Goal: Task Accomplishment & Management: Use online tool/utility

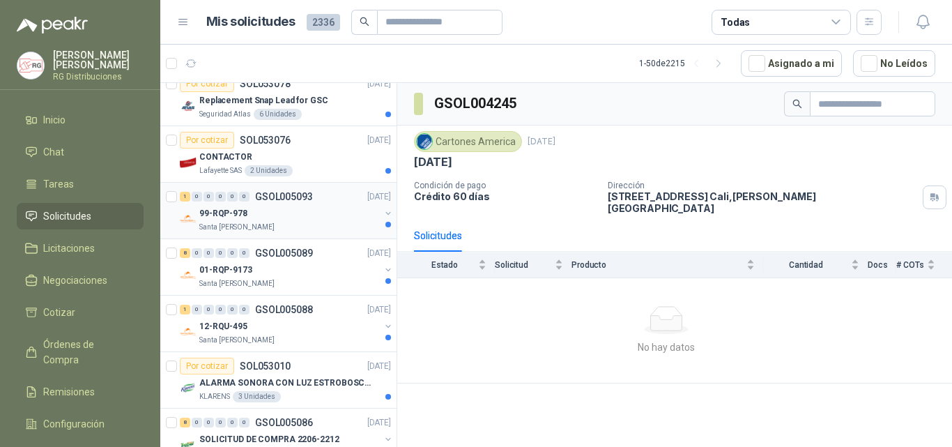
scroll to position [836, 0]
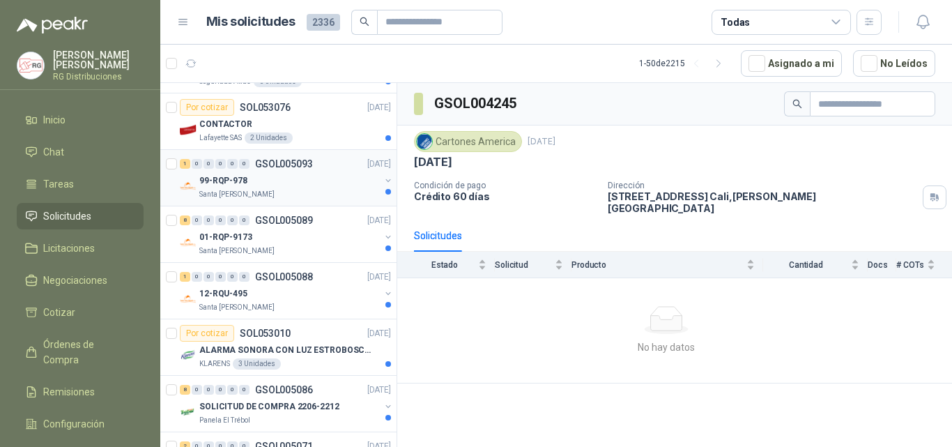
click at [284, 182] on div "99-RQP-978" at bounding box center [289, 180] width 180 height 17
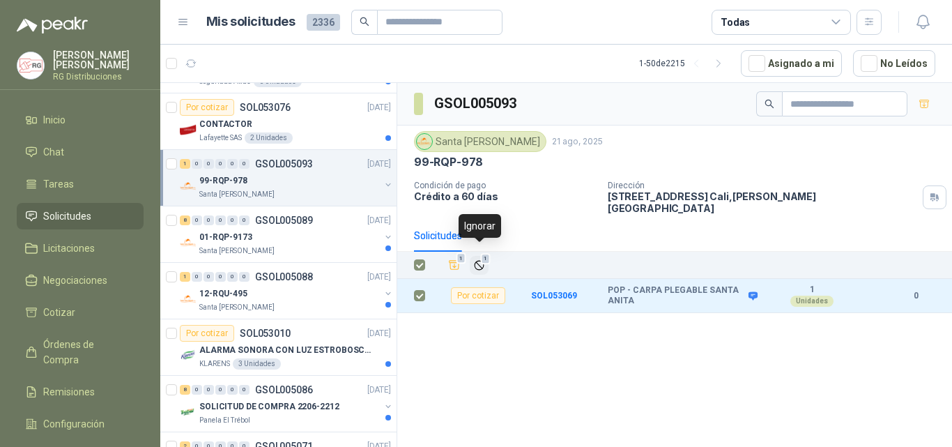
click at [478, 259] on icon "Ignorar" at bounding box center [479, 265] width 12 height 12
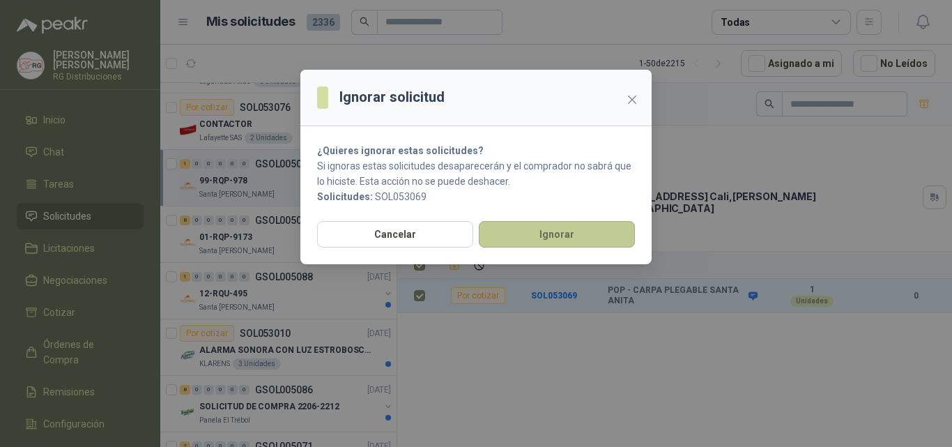
click at [543, 227] on button "Ignorar" at bounding box center [557, 234] width 156 height 26
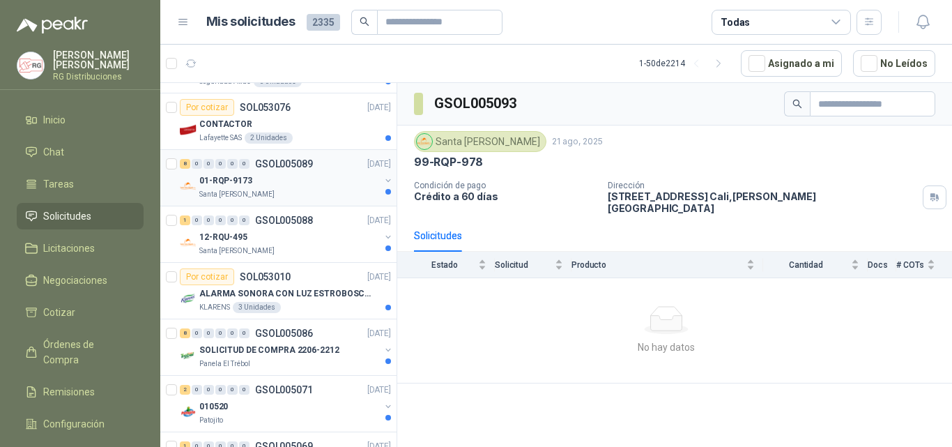
click at [319, 192] on div "Santa [PERSON_NAME]" at bounding box center [289, 194] width 180 height 11
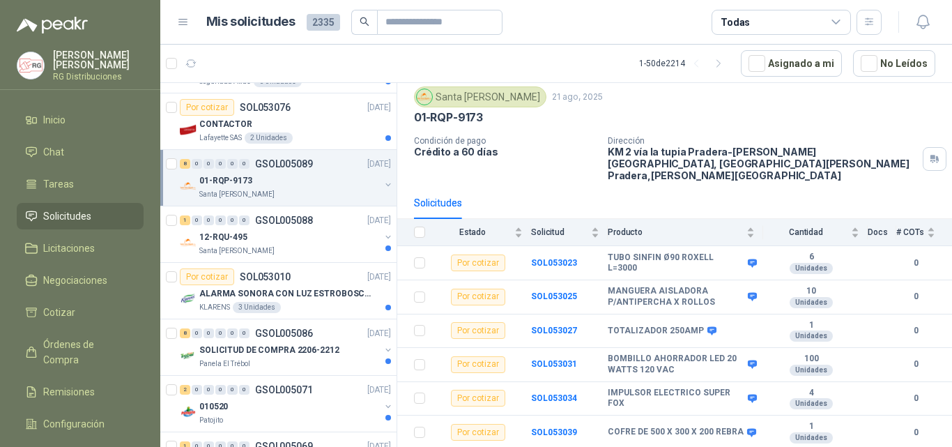
scroll to position [98, 0]
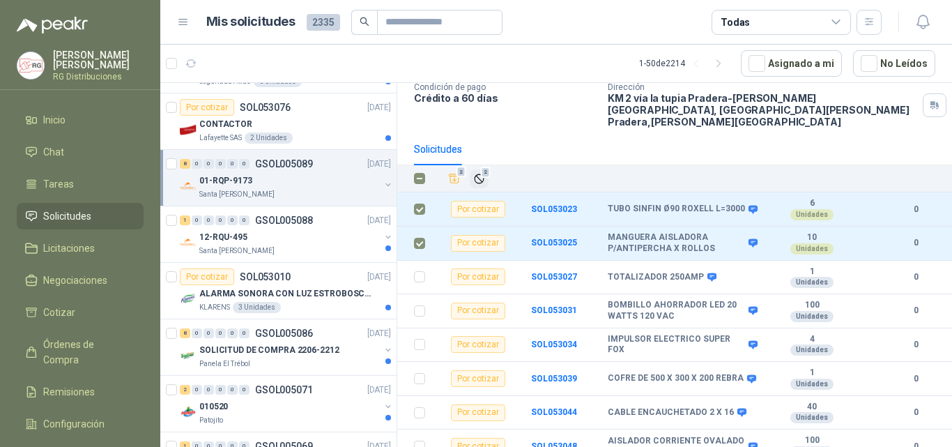
click at [479, 169] on button "2" at bounding box center [479, 178] width 19 height 19
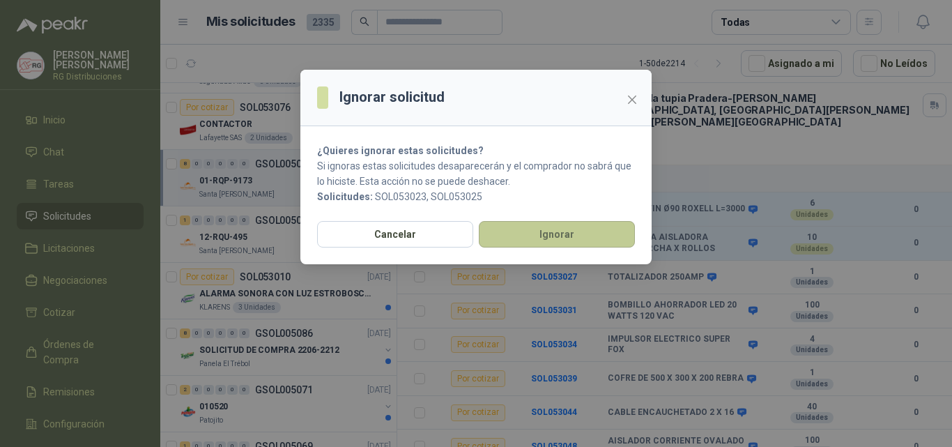
click at [552, 233] on button "Ignorar" at bounding box center [557, 234] width 156 height 26
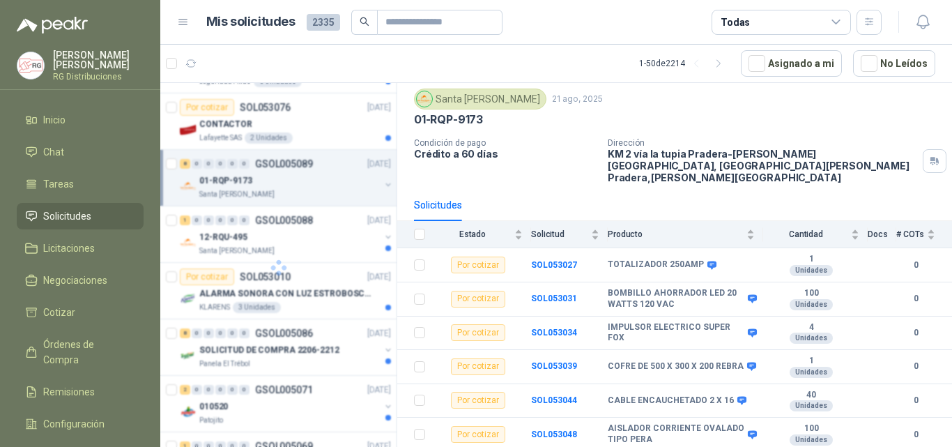
scroll to position [31, 0]
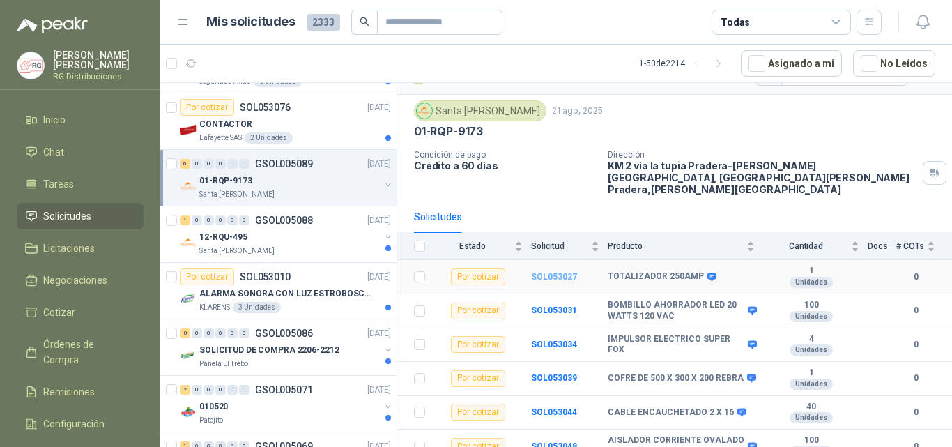
click at [564, 272] on b "SOL053027" at bounding box center [554, 277] width 46 height 10
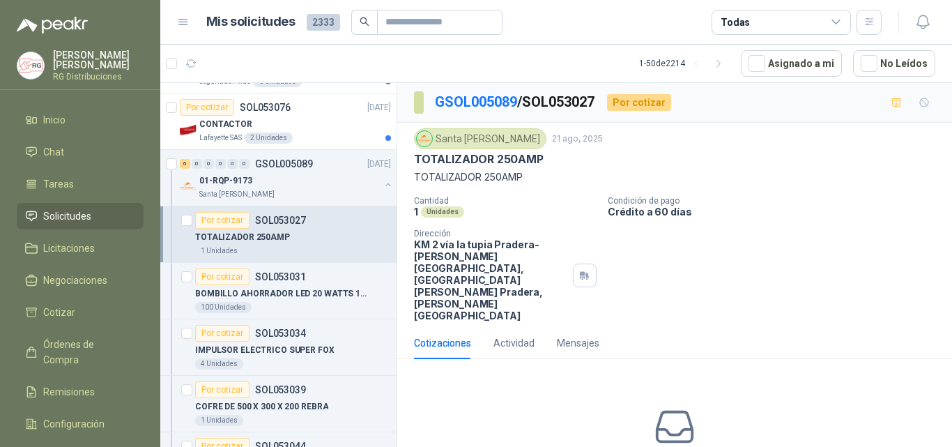
scroll to position [49, 0]
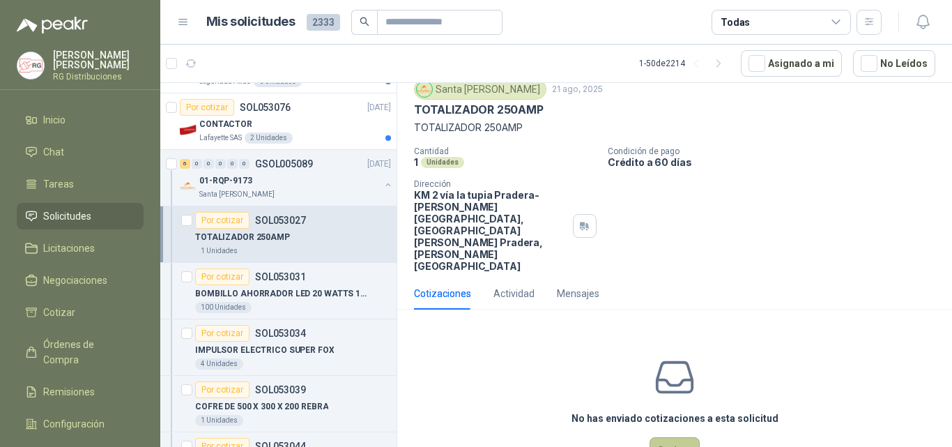
click at [665, 422] on button "Cotizar" at bounding box center [674, 450] width 50 height 26
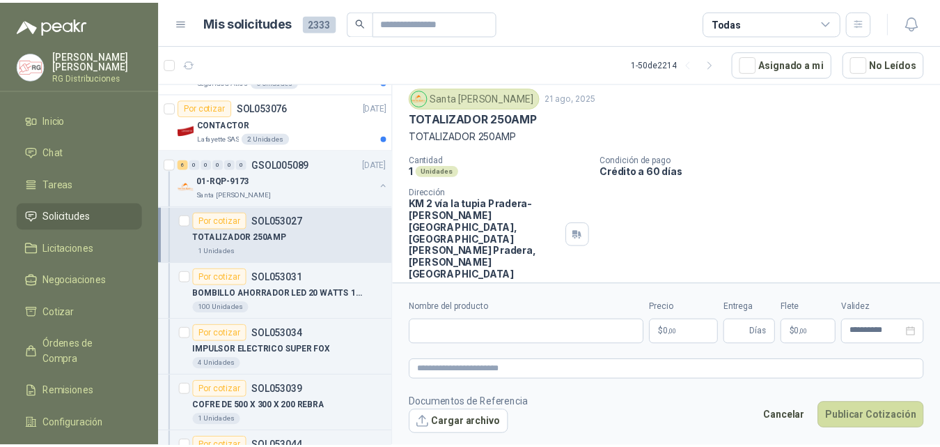
scroll to position [40, 0]
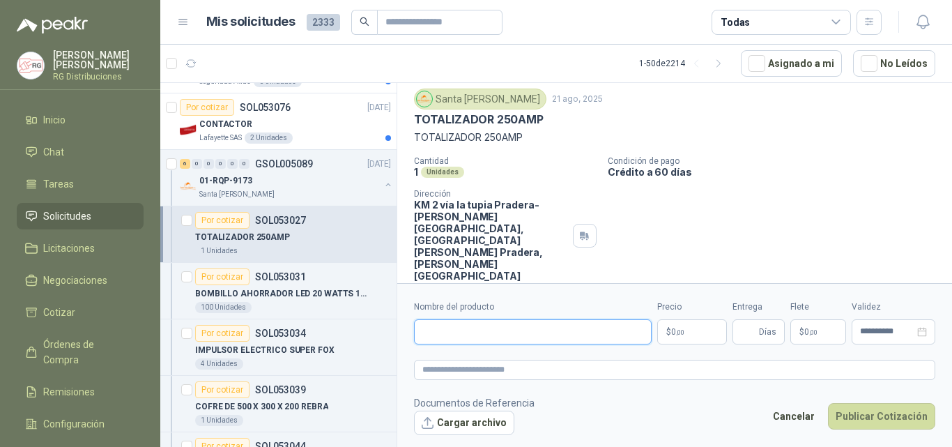
click at [536, 329] on input "Nombre del producto" at bounding box center [533, 331] width 238 height 25
click at [470, 329] on input "Nombre del producto" at bounding box center [533, 331] width 238 height 25
paste input "**********"
type input "**********"
click at [682, 332] on body "[PERSON_NAME] RG Distribuciones Inicio Chat Tareas Solicitudes Licitaciones Neg…" at bounding box center [476, 223] width 952 height 447
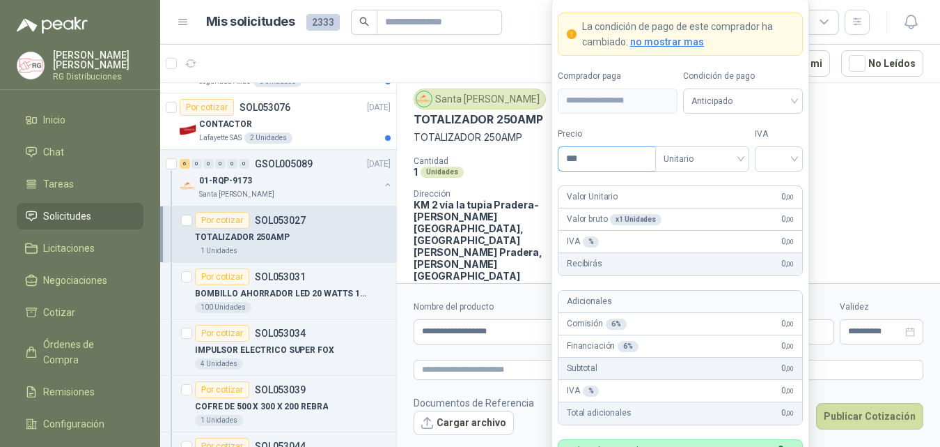
click at [619, 153] on input "***" at bounding box center [607, 159] width 97 height 24
type input "*********"
click at [783, 155] on input "search" at bounding box center [778, 157] width 31 height 21
click at [786, 186] on div "19%" at bounding box center [779, 187] width 26 height 15
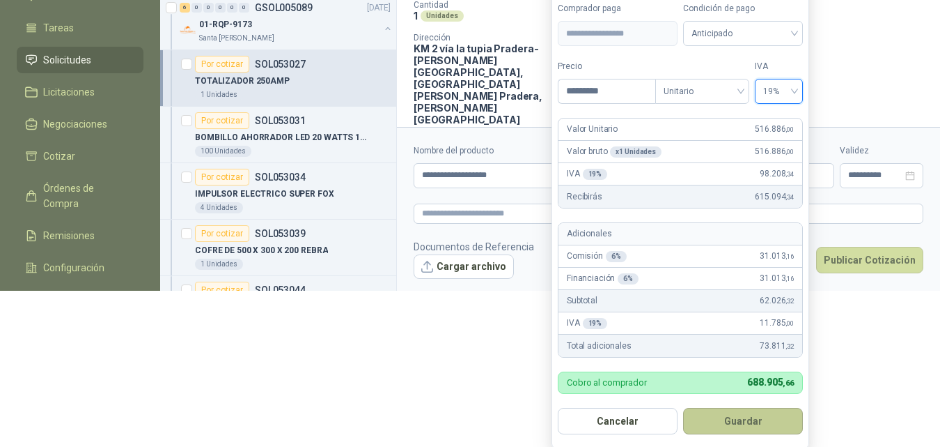
click at [747, 417] on button "Guardar" at bounding box center [743, 421] width 120 height 26
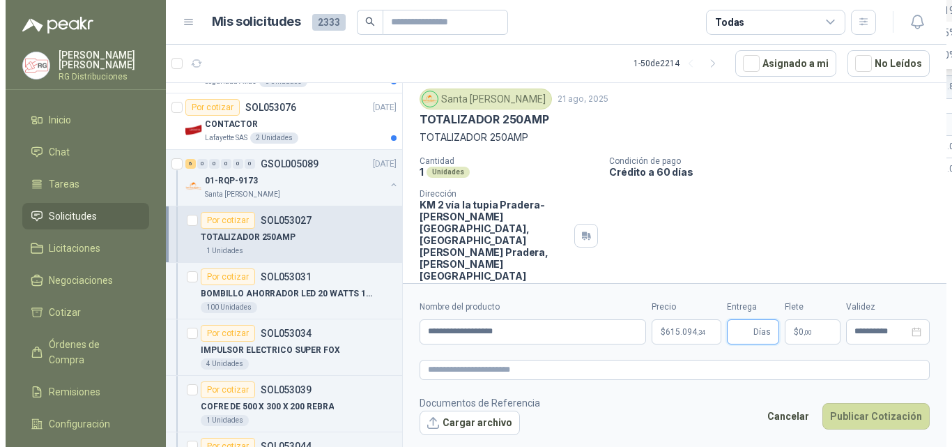
scroll to position [0, 0]
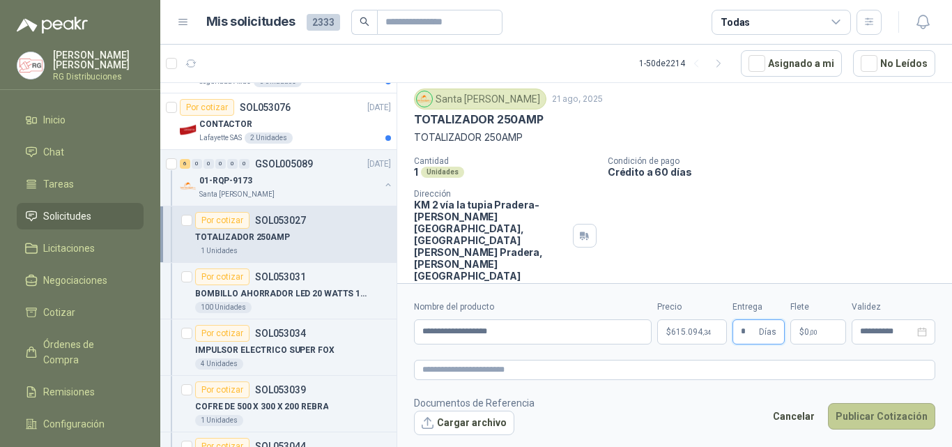
type input "*"
click at [876, 413] on button "Publicar Cotización" at bounding box center [881, 416] width 107 height 26
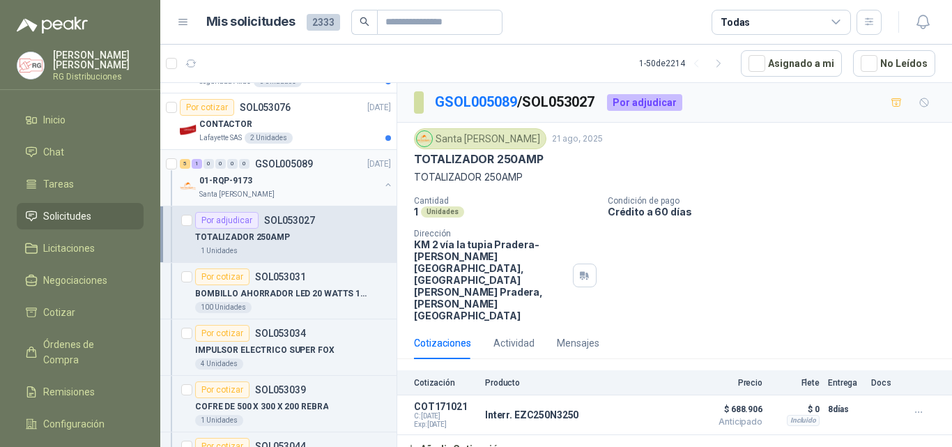
click at [303, 183] on div "01-RQP-9173" at bounding box center [289, 180] width 180 height 17
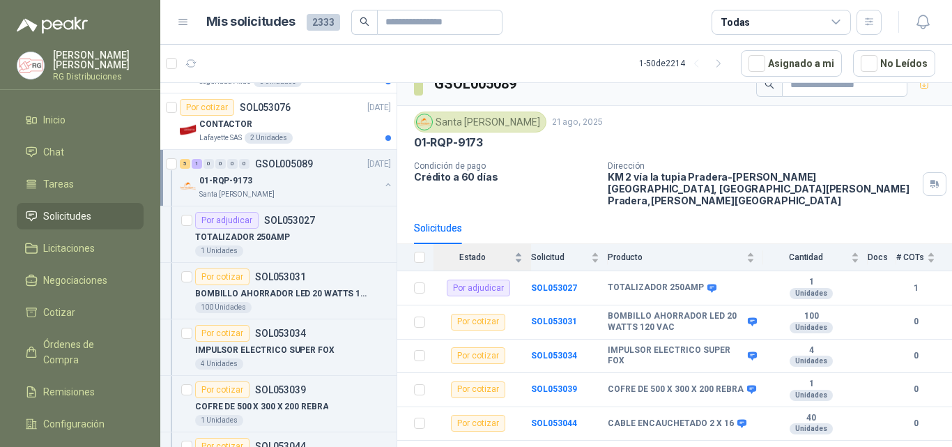
scroll to position [31, 0]
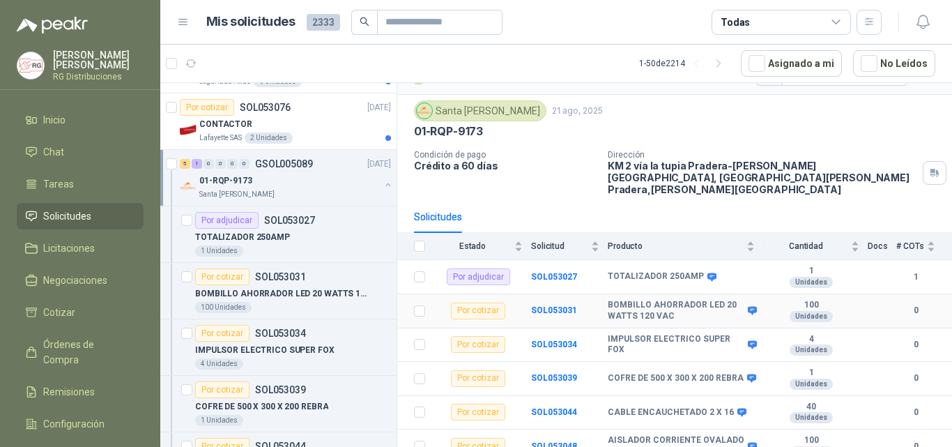
click at [559, 294] on td "SOL053031" at bounding box center [569, 311] width 77 height 34
click at [559, 305] on b "SOL053031" at bounding box center [554, 310] width 46 height 10
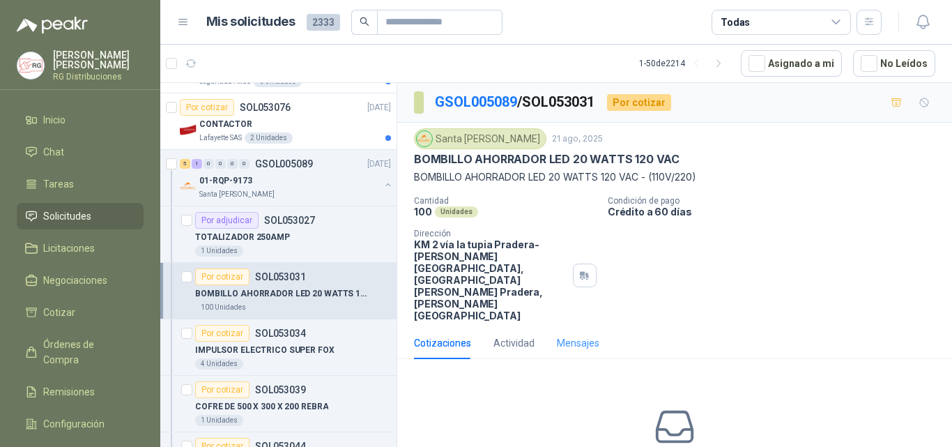
scroll to position [49, 0]
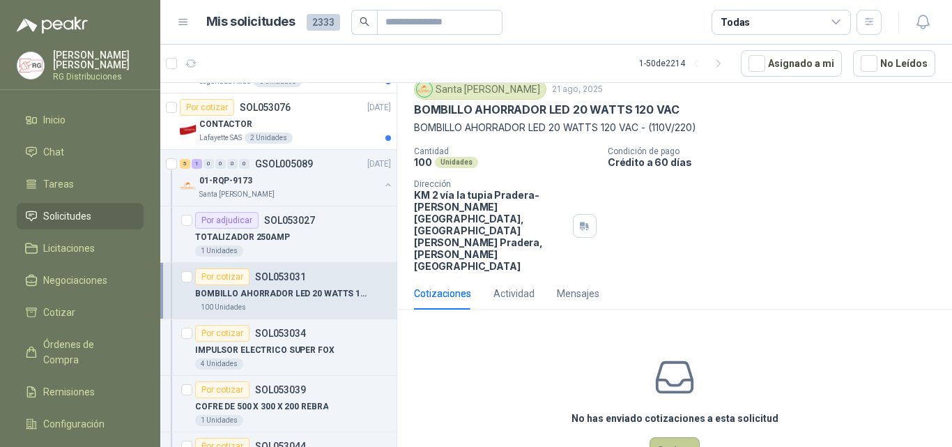
click at [672, 422] on button "Cotizar" at bounding box center [674, 450] width 50 height 26
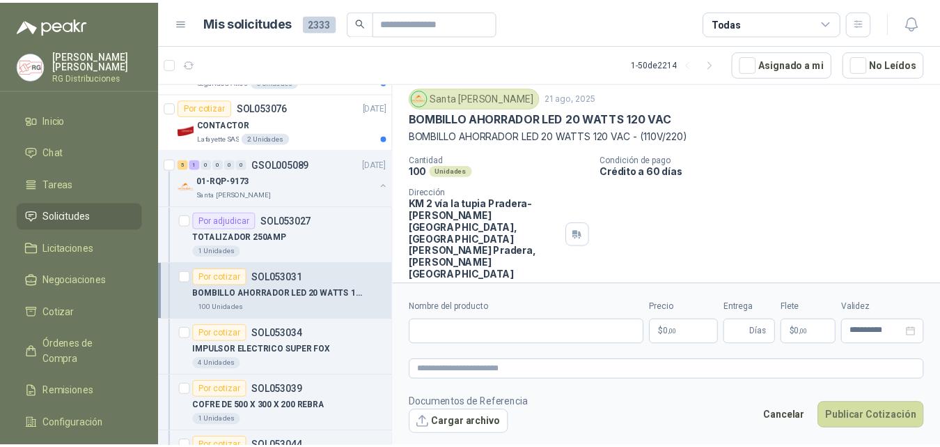
scroll to position [40, 0]
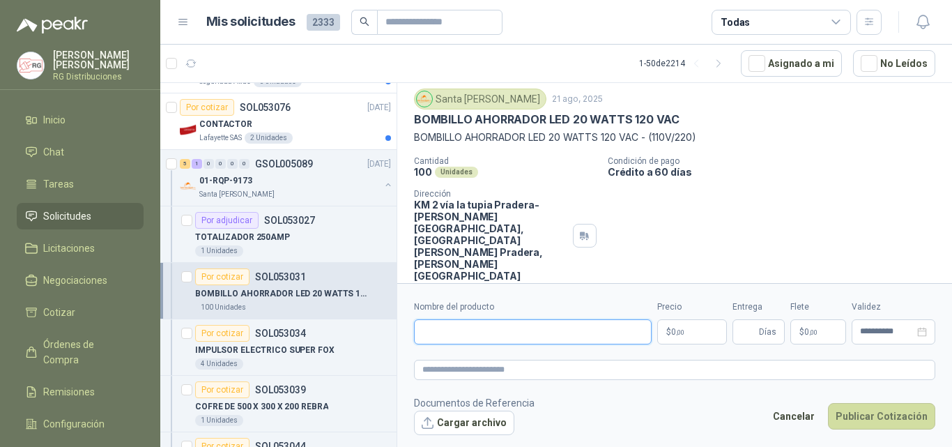
click at [525, 336] on input "Nombre del producto" at bounding box center [533, 331] width 238 height 25
paste input "**********"
type input "**********"
click at [701, 333] on p "$ 0 ,00" at bounding box center [692, 331] width 70 height 25
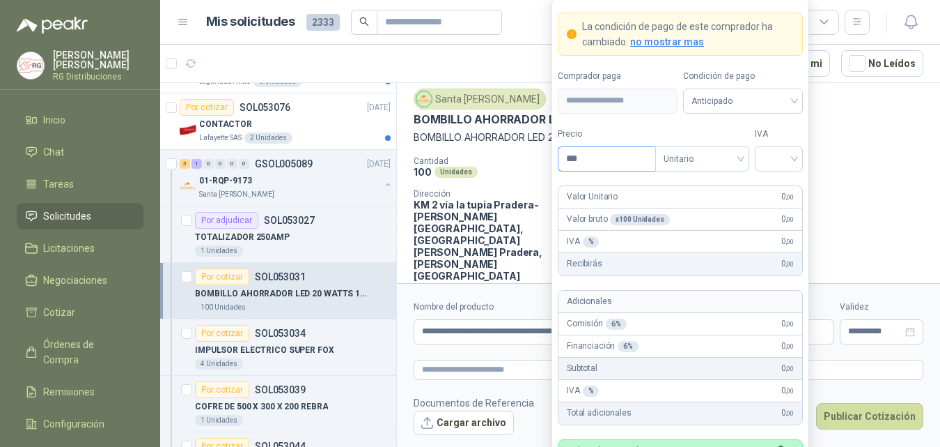
click at [612, 157] on input "***" at bounding box center [607, 159] width 97 height 24
type input "*******"
drag, startPoint x: 790, startPoint y: 150, endPoint x: 799, endPoint y: 170, distance: 22.1
click at [789, 150] on input "search" at bounding box center [778, 157] width 31 height 21
click at [781, 185] on div "19%" at bounding box center [779, 187] width 26 height 15
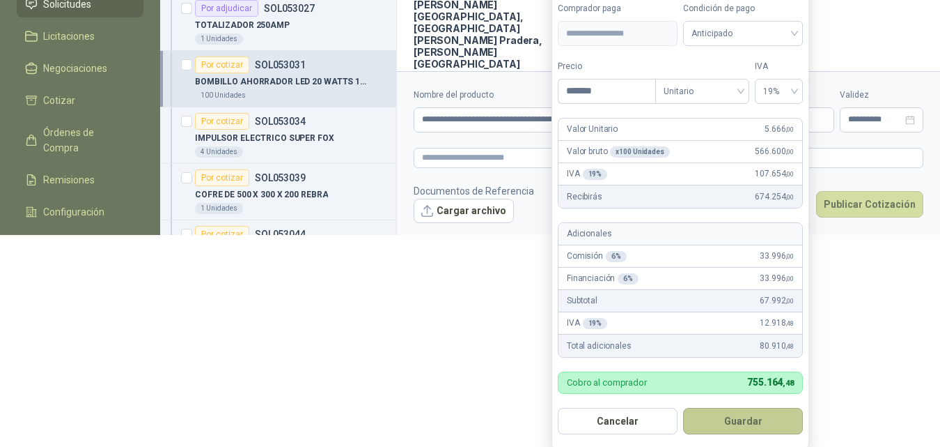
click at [728, 417] on button "Guardar" at bounding box center [743, 421] width 120 height 26
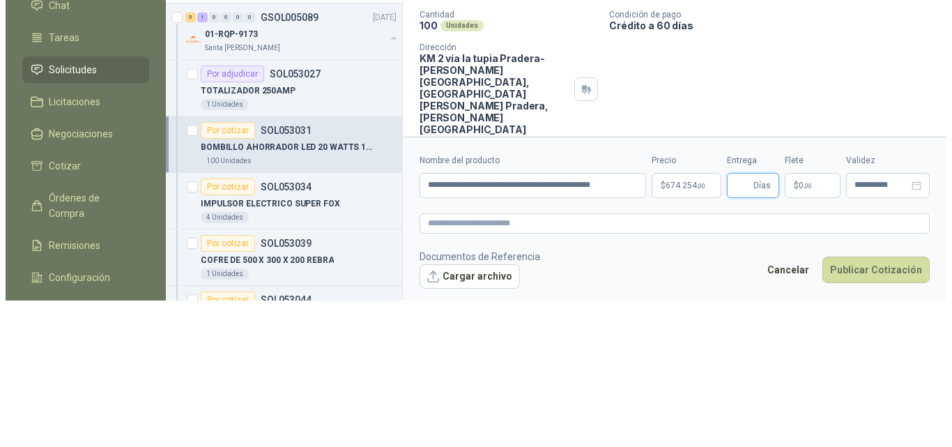
scroll to position [0, 0]
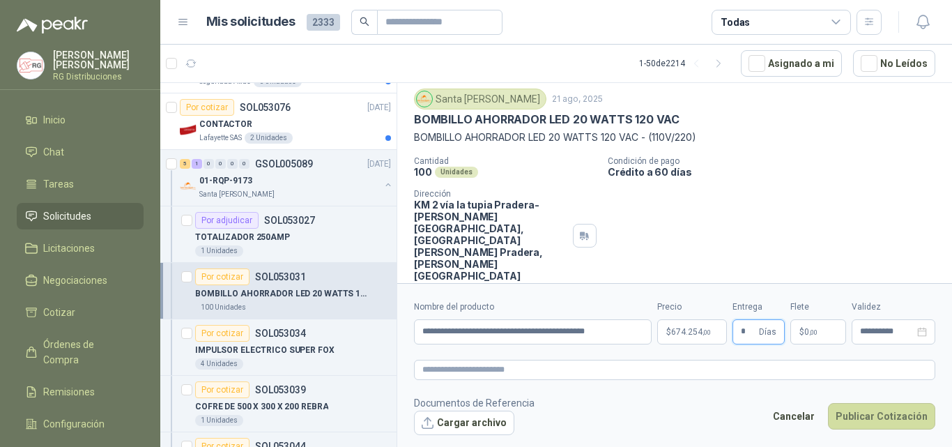
type input "*"
click at [766, 287] on div "Cotizaciones Actividad Mensajes" at bounding box center [674, 303] width 521 height 32
click at [867, 417] on button "Publicar Cotización" at bounding box center [881, 416] width 107 height 26
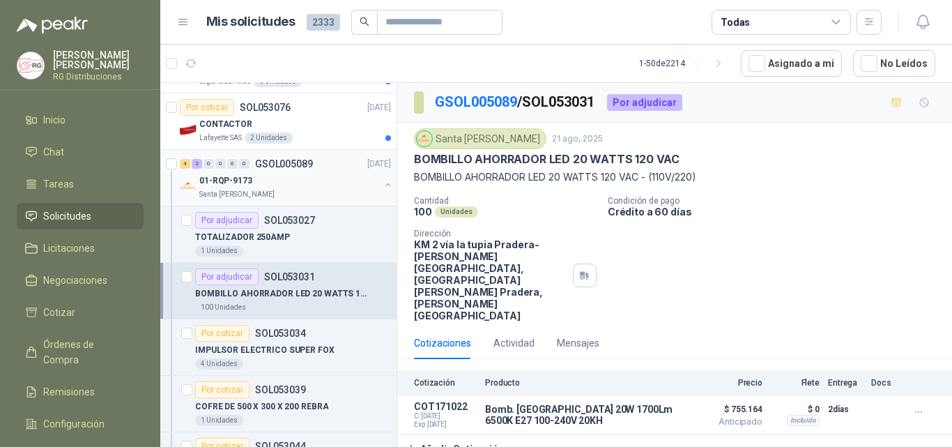
click at [320, 183] on div "01-RQP-9173" at bounding box center [289, 180] width 180 height 17
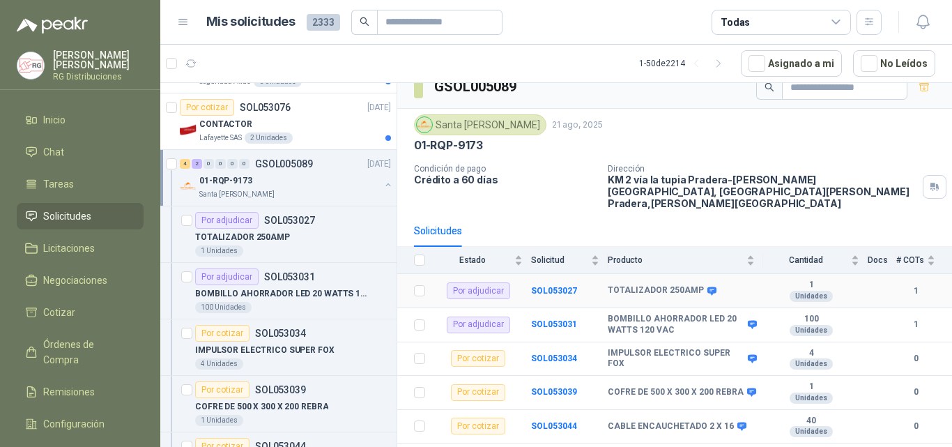
scroll to position [31, 0]
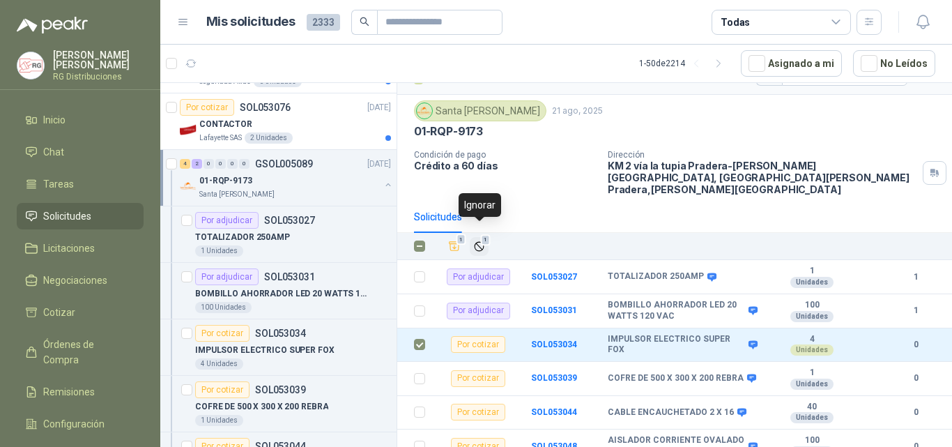
click at [481, 234] on span "1" at bounding box center [486, 239] width 10 height 11
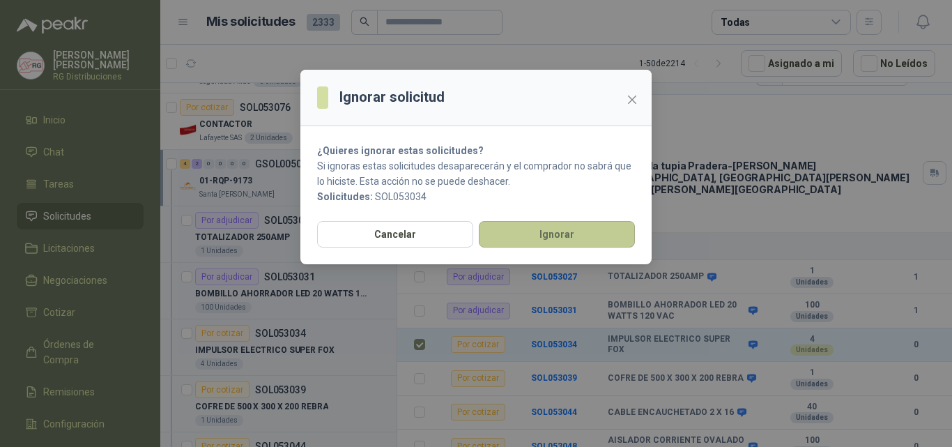
click at [570, 238] on button "Ignorar" at bounding box center [557, 234] width 156 height 26
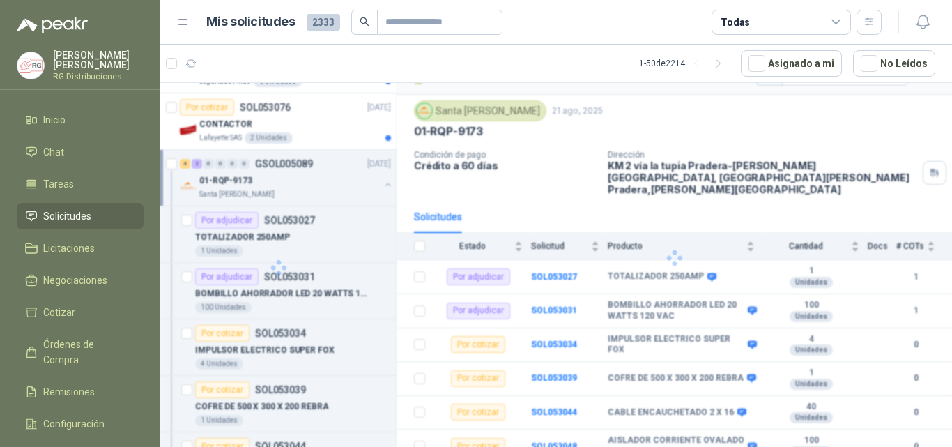
scroll to position [0, 0]
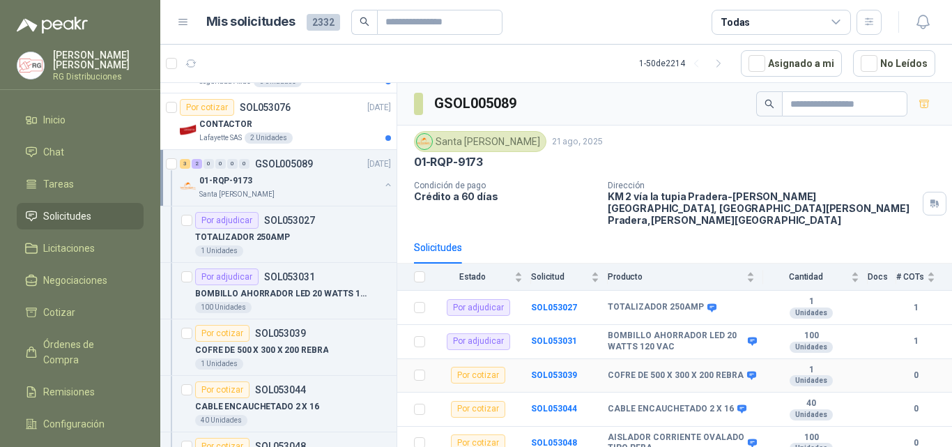
click at [564, 359] on td "SOL053039" at bounding box center [569, 376] width 77 height 34
click at [564, 370] on b "SOL053039" at bounding box center [554, 375] width 46 height 10
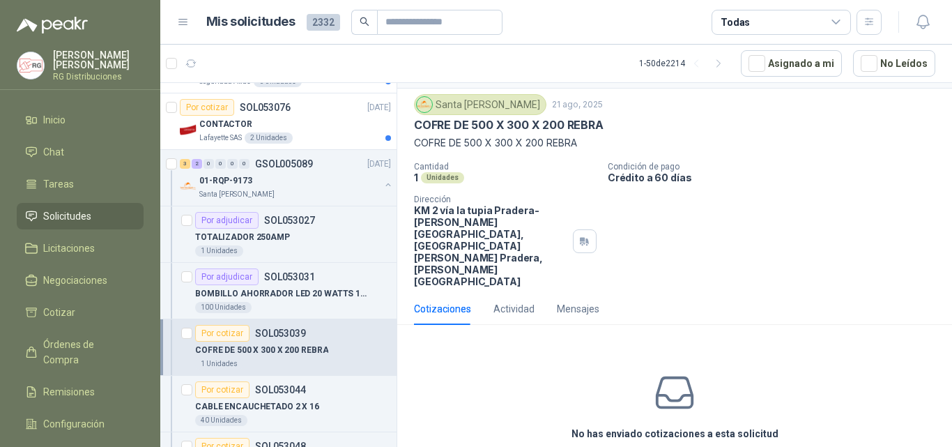
scroll to position [49, 0]
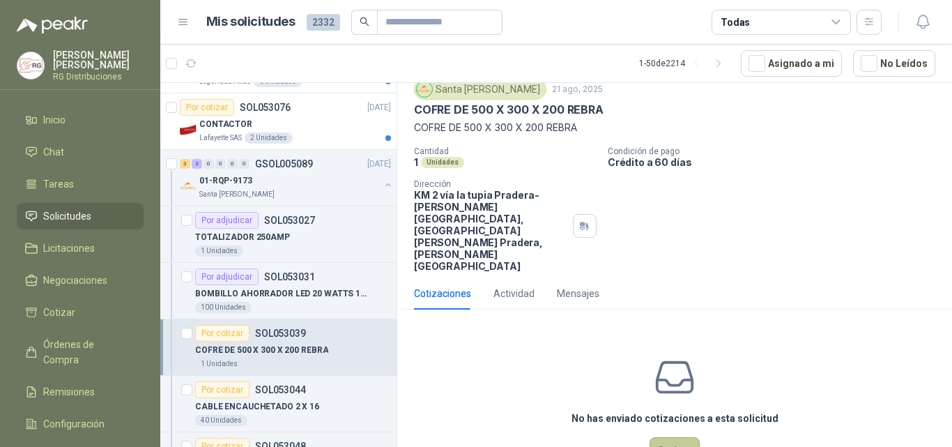
click at [672, 422] on button "Cotizar" at bounding box center [674, 450] width 50 height 26
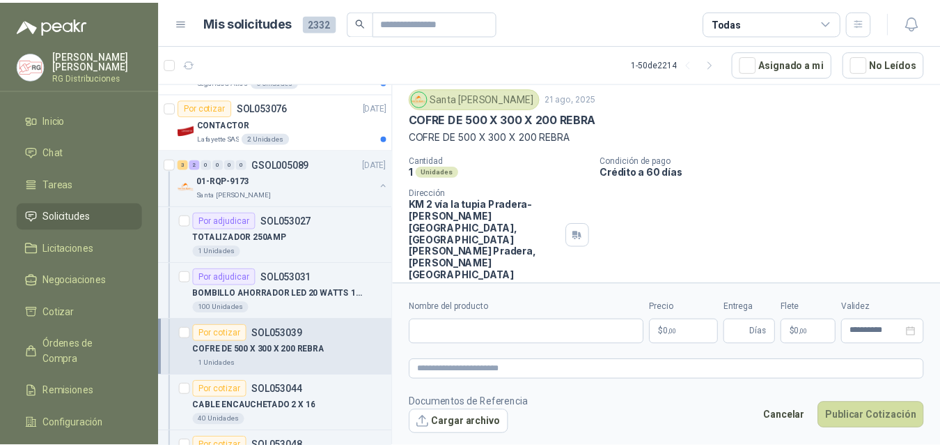
scroll to position [40, 0]
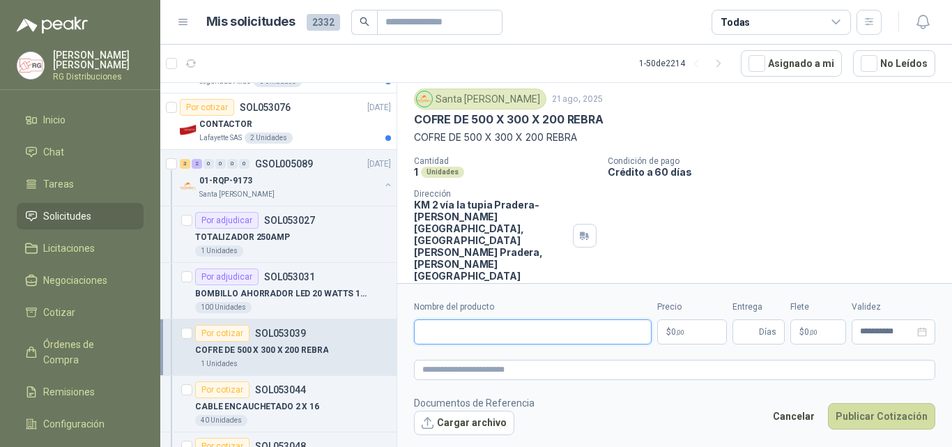
click at [496, 335] on input "Nombre del producto" at bounding box center [533, 331] width 238 height 25
paste input "**********"
type input "**********"
click at [688, 334] on p "$ 0 ,00" at bounding box center [692, 331] width 70 height 25
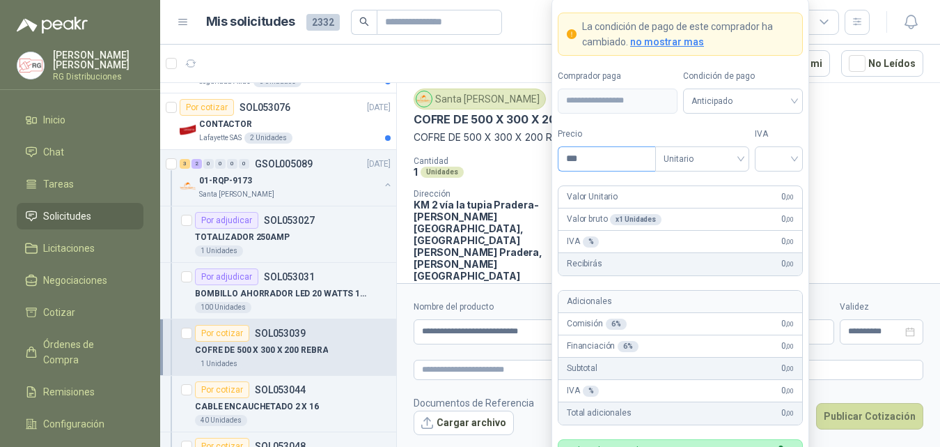
click at [607, 162] on input "***" at bounding box center [607, 159] width 97 height 24
type input "*********"
click at [791, 158] on input "search" at bounding box center [778, 157] width 31 height 21
click at [781, 182] on div "19%" at bounding box center [779, 187] width 26 height 15
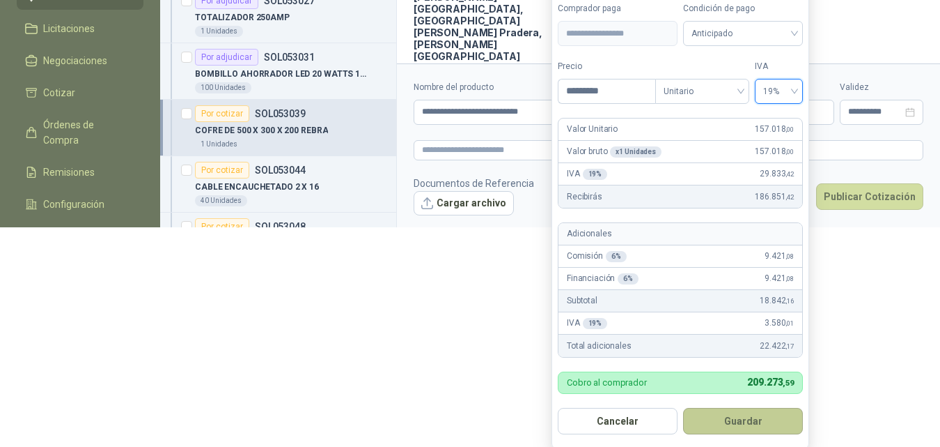
click at [719, 412] on button "Guardar" at bounding box center [743, 421] width 120 height 26
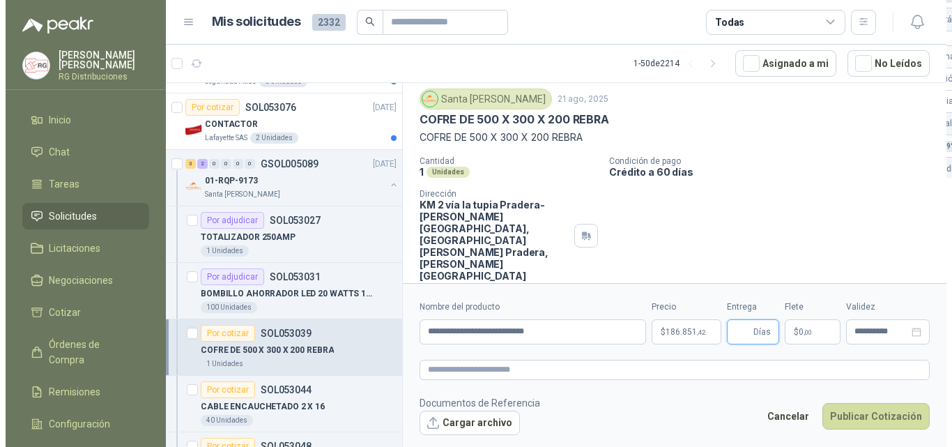
scroll to position [0, 0]
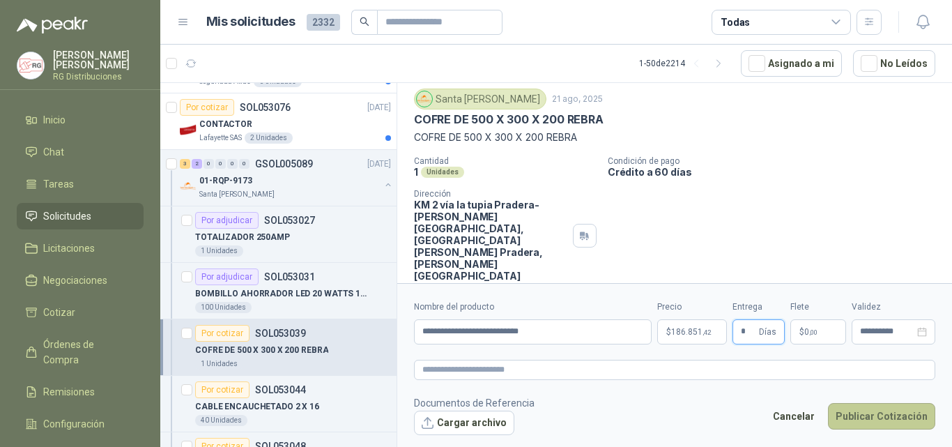
type input "*"
click at [890, 412] on button "Publicar Cotización" at bounding box center [881, 416] width 107 height 26
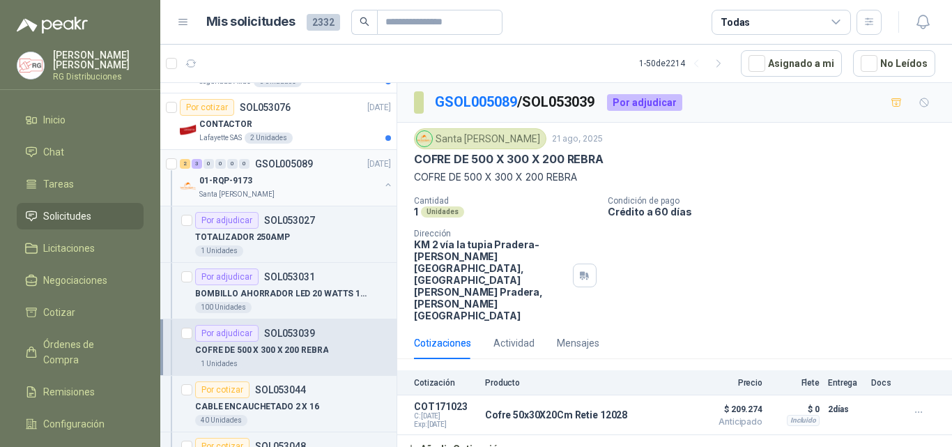
click at [312, 181] on div "01-RQP-9173" at bounding box center [289, 180] width 180 height 17
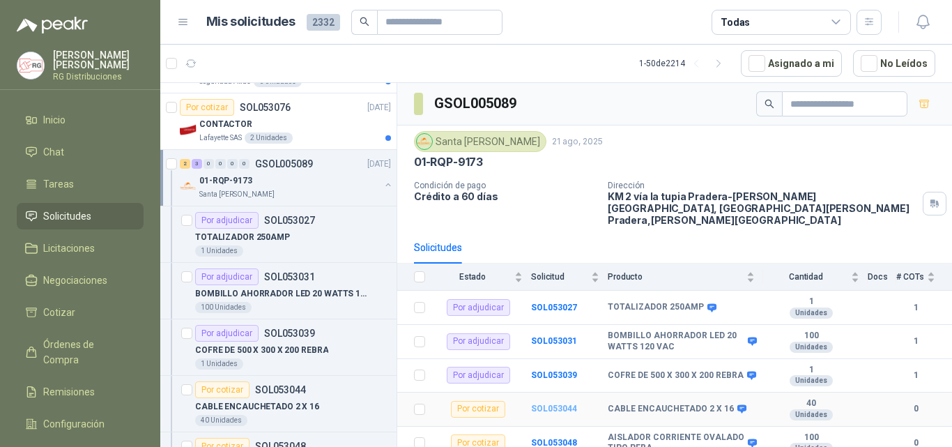
click at [549, 403] on b "SOL053044" at bounding box center [554, 408] width 46 height 10
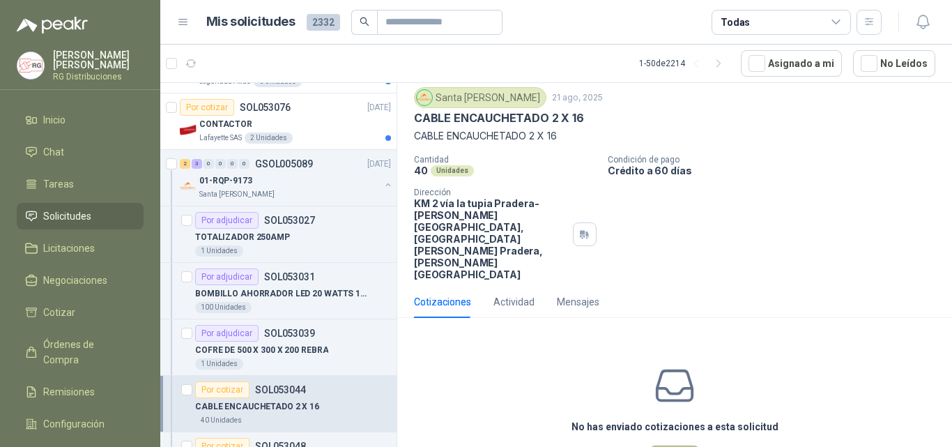
scroll to position [49, 0]
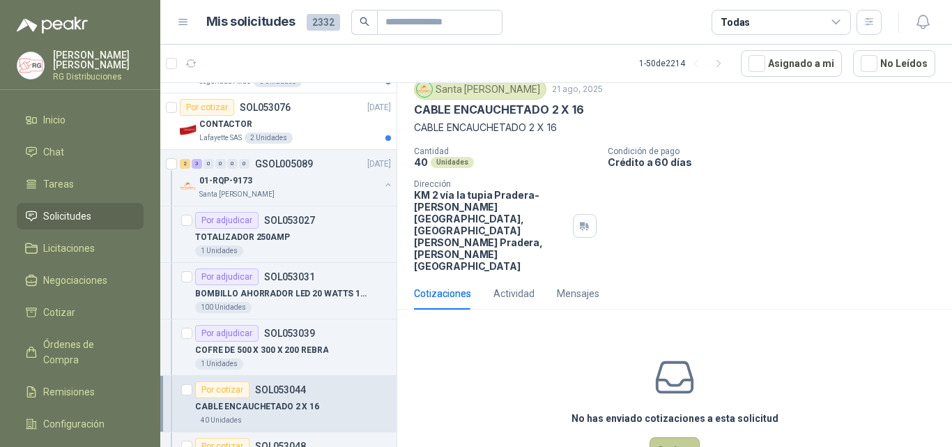
click at [674, 422] on button "Cotizar" at bounding box center [674, 450] width 50 height 26
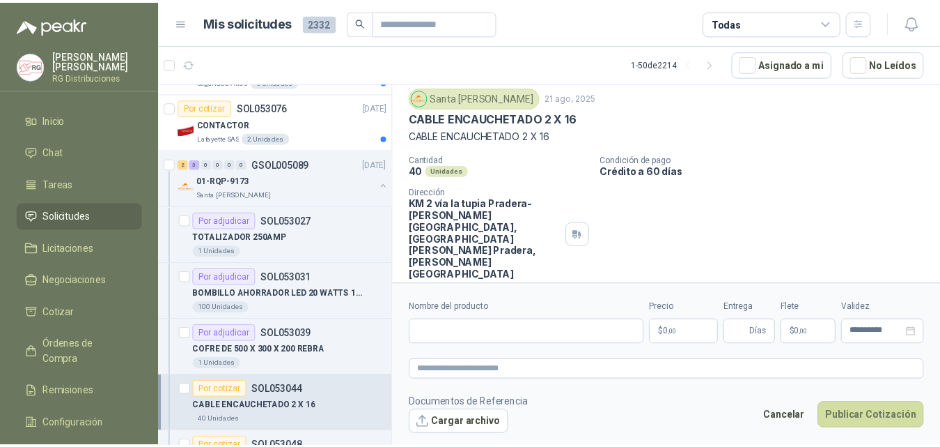
scroll to position [40, 0]
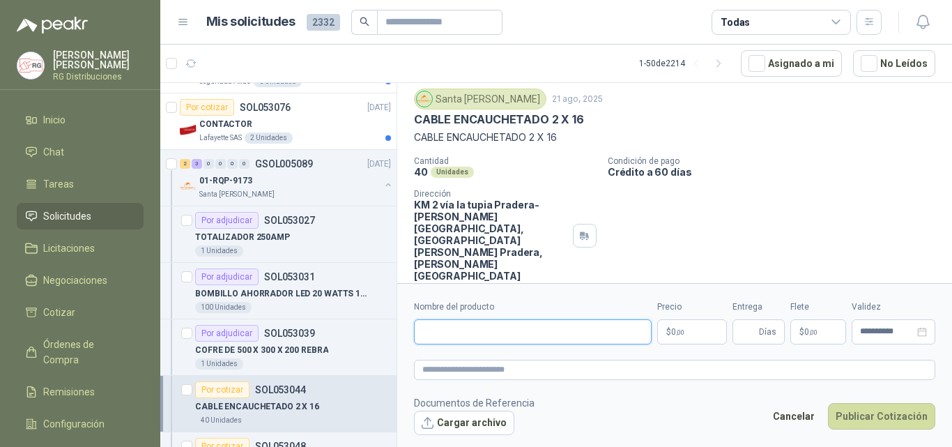
click at [509, 333] on input "Nombre del producto" at bounding box center [533, 331] width 238 height 25
paste input "**********"
type input "**********"
click at [706, 332] on body "[PERSON_NAME] RG Distribuciones Inicio Chat Tareas Solicitudes Licitaciones Neg…" at bounding box center [476, 223] width 952 height 447
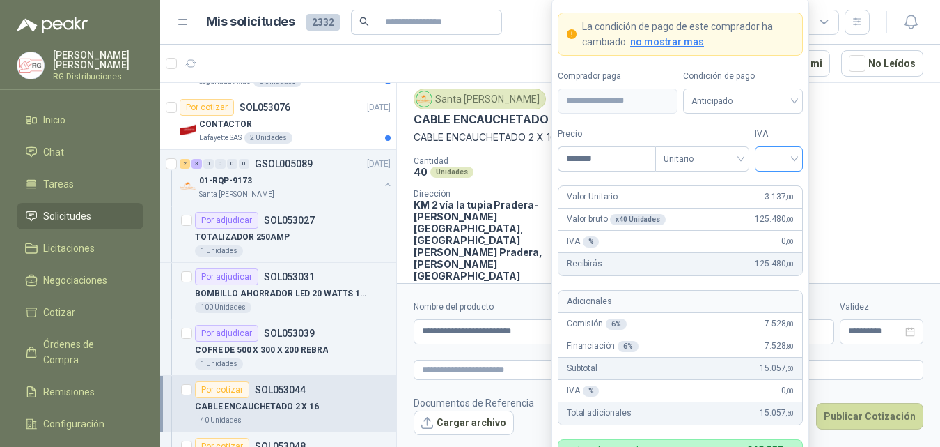
type input "*******"
click at [776, 158] on input "search" at bounding box center [778, 157] width 31 height 21
click at [779, 189] on div "19%" at bounding box center [779, 187] width 26 height 15
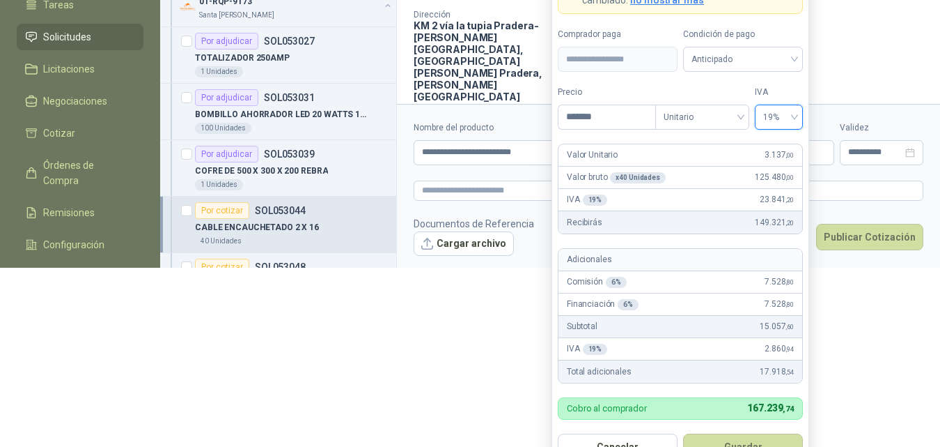
scroll to position [208, 0]
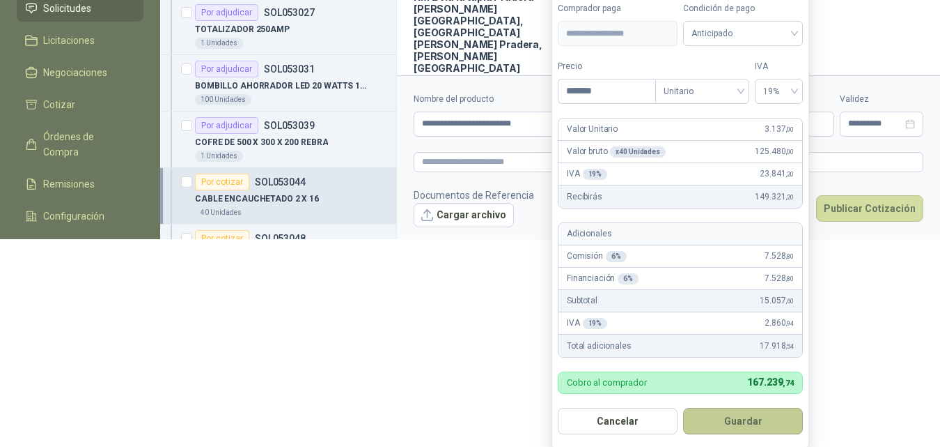
click at [731, 421] on button "Guardar" at bounding box center [743, 421] width 120 height 26
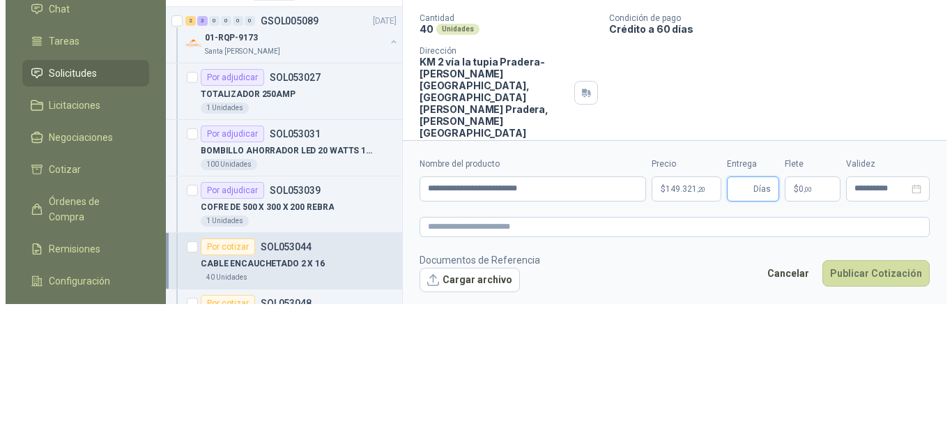
scroll to position [0, 0]
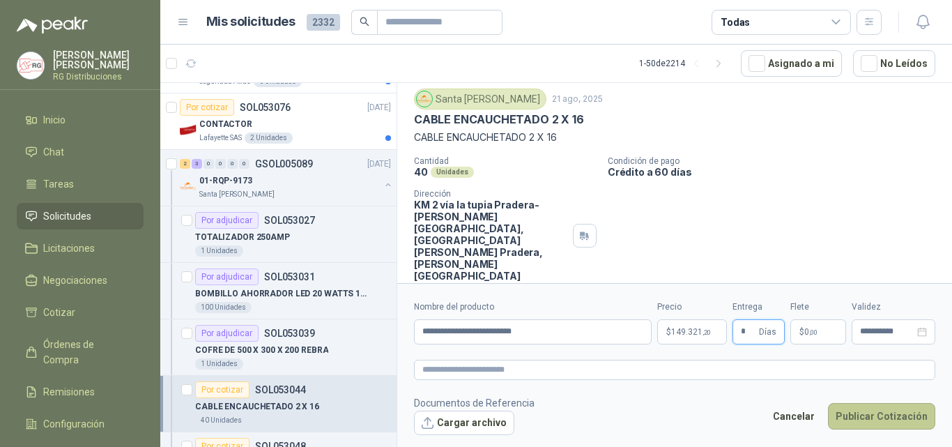
type input "*"
click at [883, 411] on button "Publicar Cotización" at bounding box center [881, 416] width 107 height 26
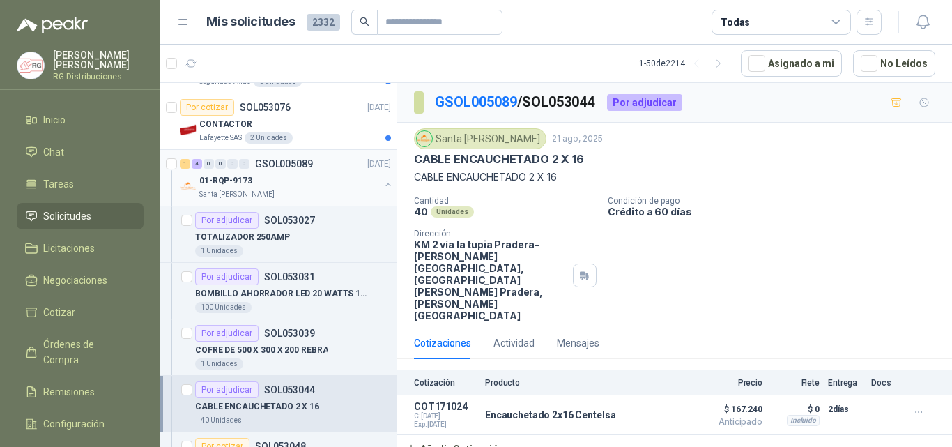
click at [303, 179] on div "01-RQP-9173" at bounding box center [289, 180] width 180 height 17
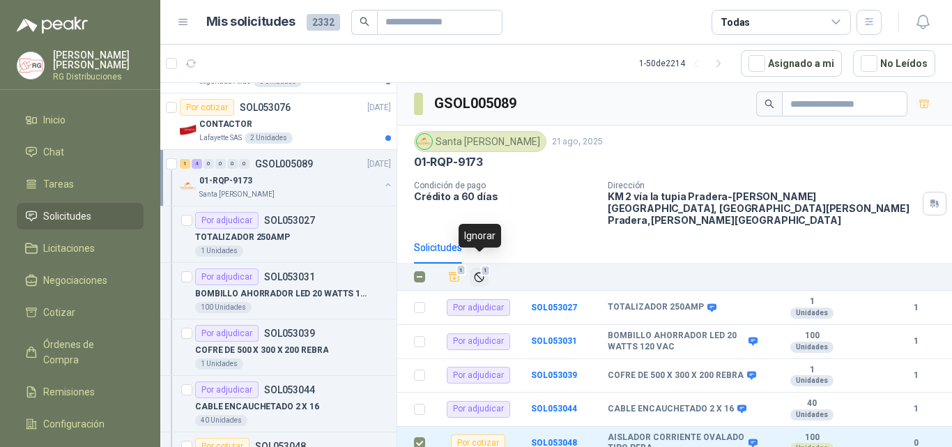
click at [482, 265] on span "1" at bounding box center [486, 270] width 10 height 11
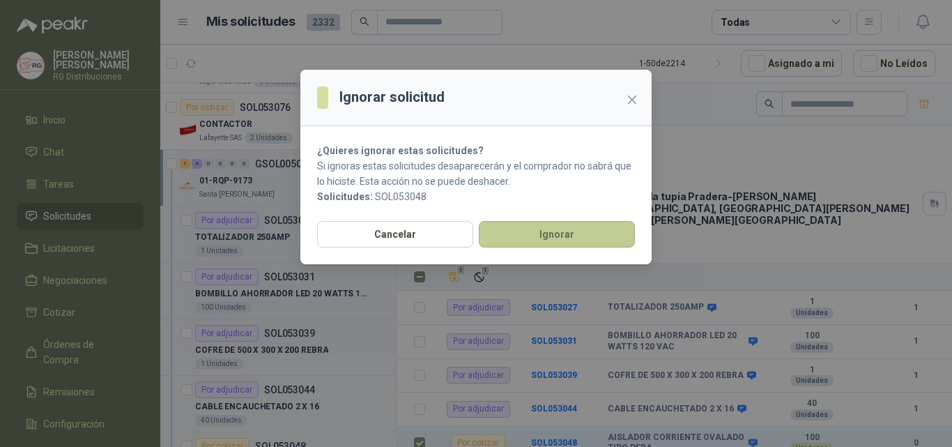
click at [566, 234] on button "Ignorar" at bounding box center [557, 234] width 156 height 26
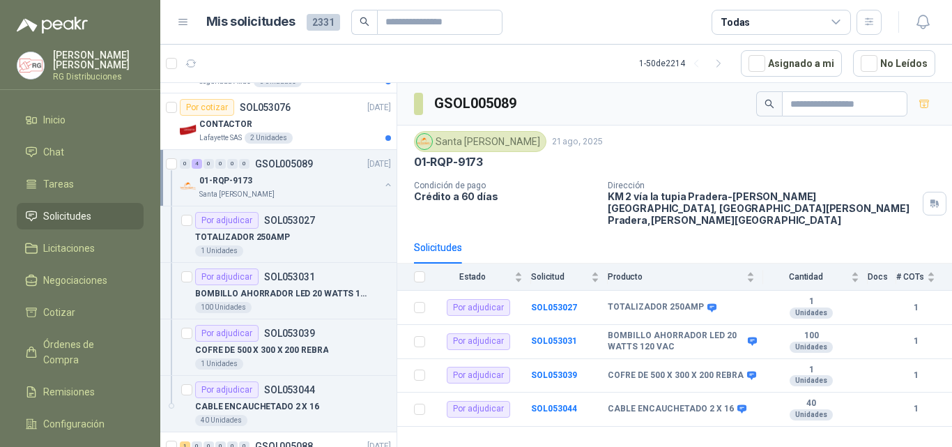
click at [315, 183] on div "01-RQP-9173" at bounding box center [289, 180] width 180 height 17
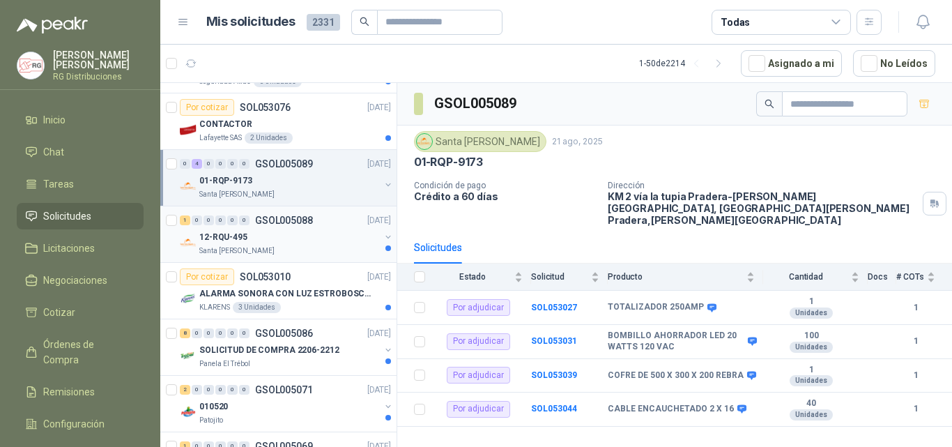
click at [316, 241] on div "12-RQU-495" at bounding box center [289, 236] width 180 height 17
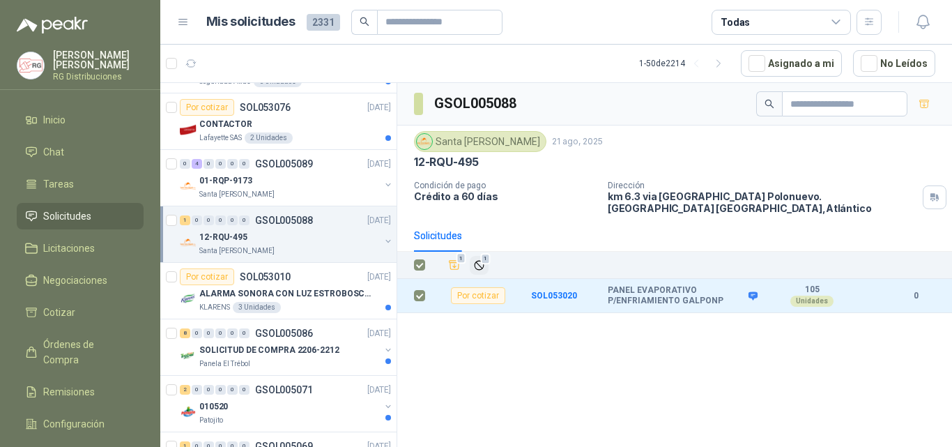
click at [481, 253] on span "1" at bounding box center [486, 258] width 10 height 11
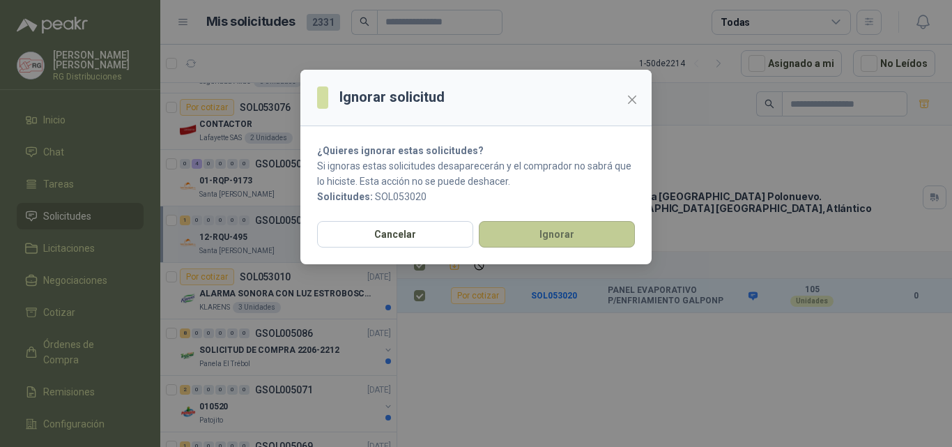
click at [534, 239] on button "Ignorar" at bounding box center [557, 234] width 156 height 26
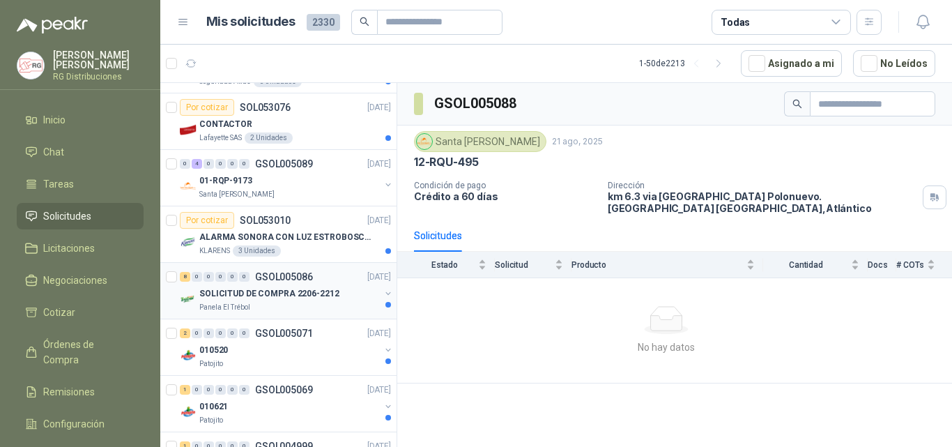
click at [324, 300] on div "SOLICITUD DE COMPRA 2206-2212" at bounding box center [289, 293] width 180 height 17
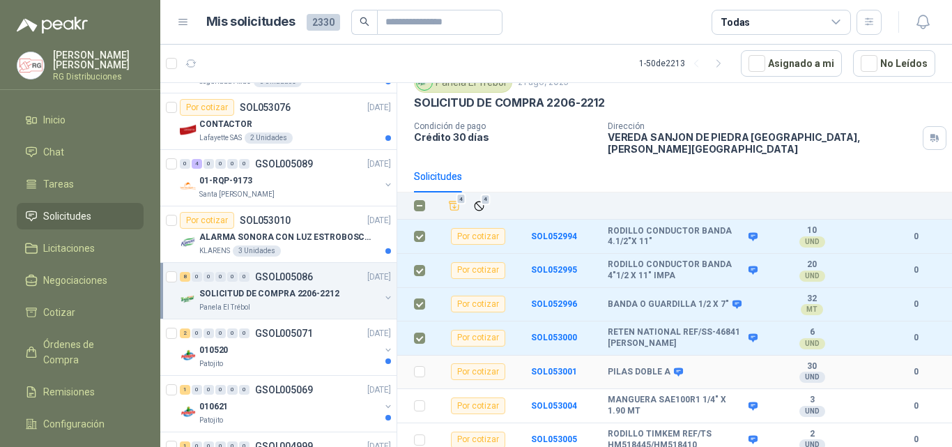
scroll to position [88, 0]
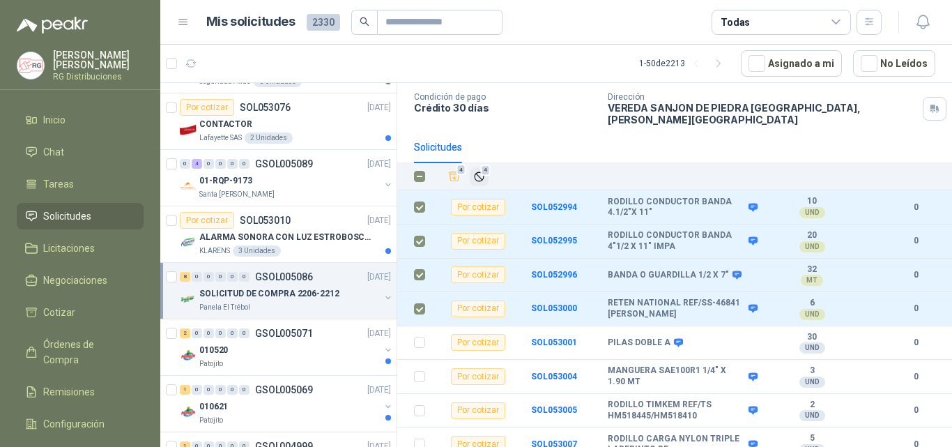
click at [486, 164] on span "4" at bounding box center [486, 169] width 10 height 11
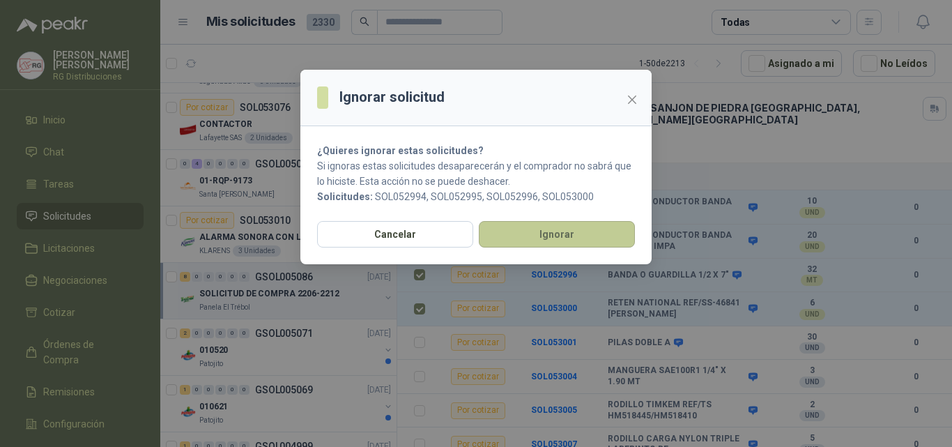
click at [546, 228] on button "Ignorar" at bounding box center [557, 234] width 156 height 26
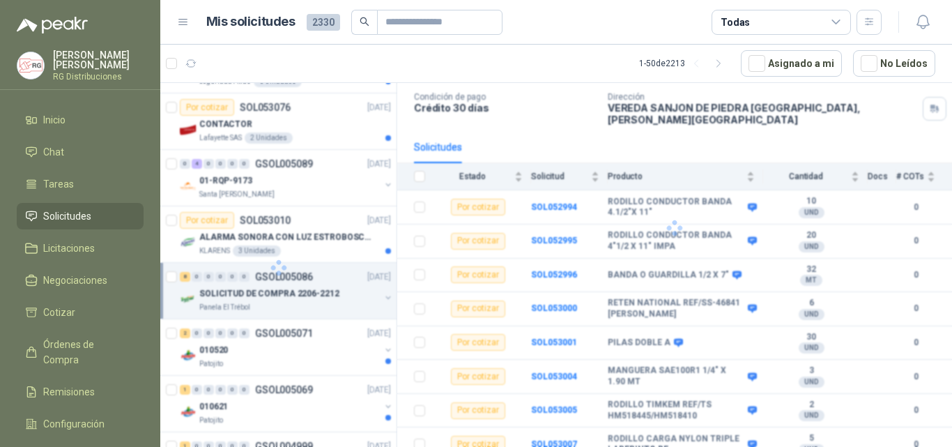
scroll to position [0, 0]
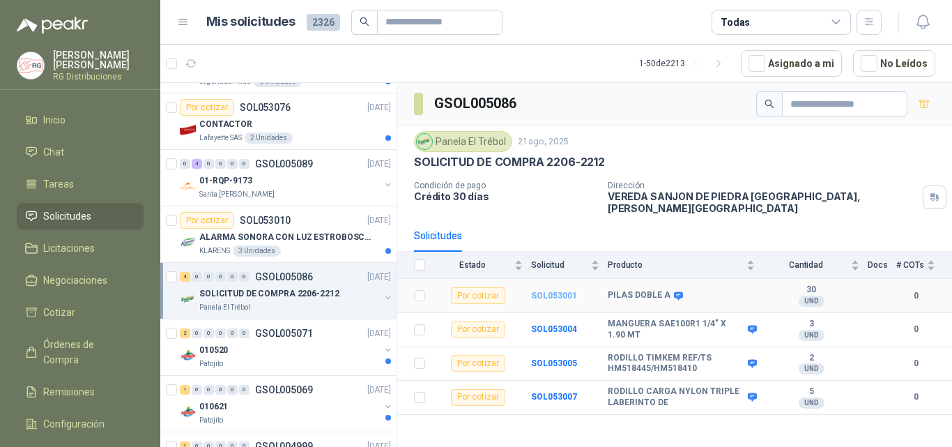
click at [558, 290] on b "SOL053001" at bounding box center [554, 295] width 46 height 10
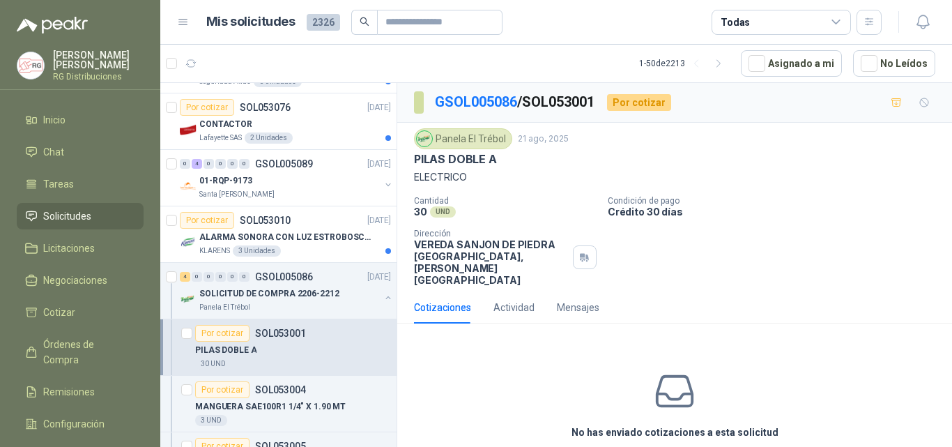
scroll to position [38, 0]
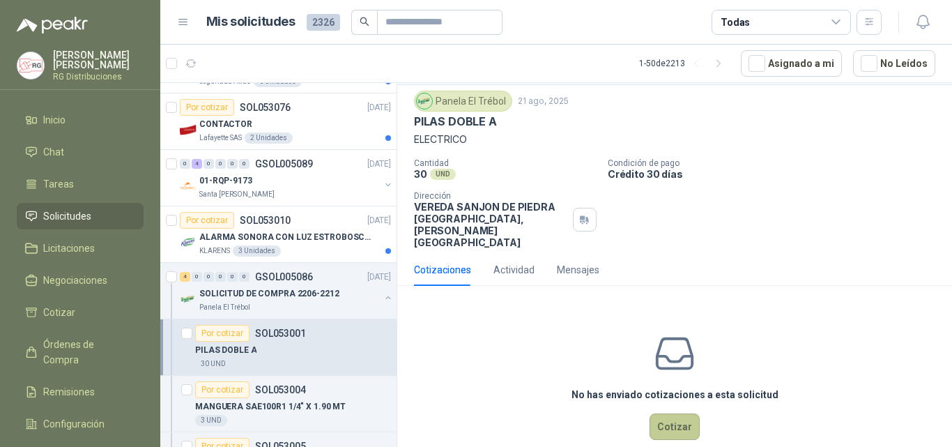
click at [669, 413] on button "Cotizar" at bounding box center [674, 426] width 50 height 26
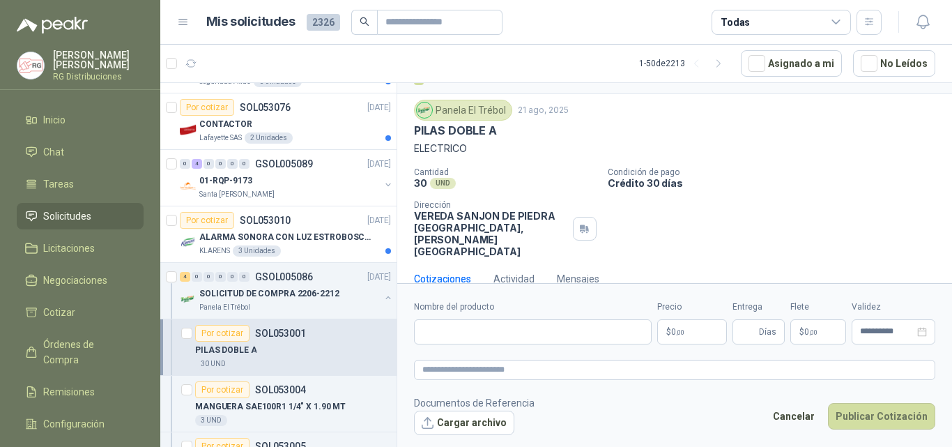
scroll to position [28, 0]
drag, startPoint x: 519, startPoint y: 330, endPoint x: 515, endPoint y: 324, distance: 7.2
click at [519, 330] on input "Nombre del producto" at bounding box center [533, 331] width 238 height 25
click at [450, 329] on input "Nombre del producto" at bounding box center [533, 331] width 238 height 25
paste input "**********"
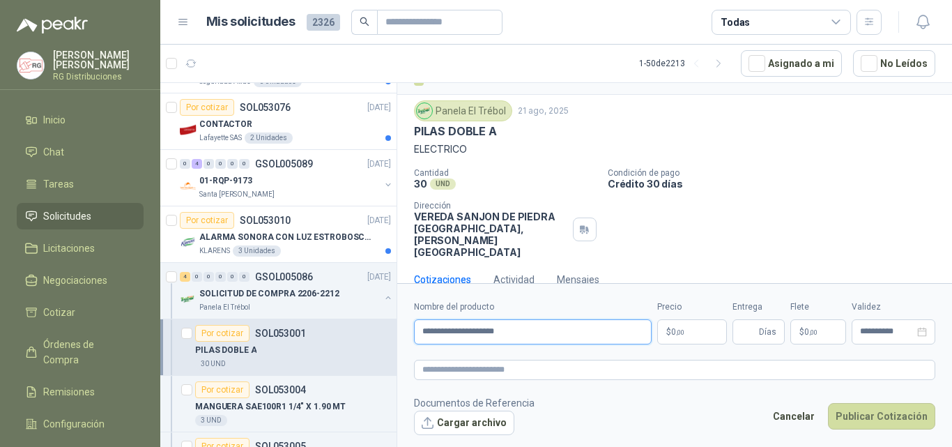
type input "**********"
click at [706, 327] on p "$ 0 ,00" at bounding box center [692, 331] width 70 height 25
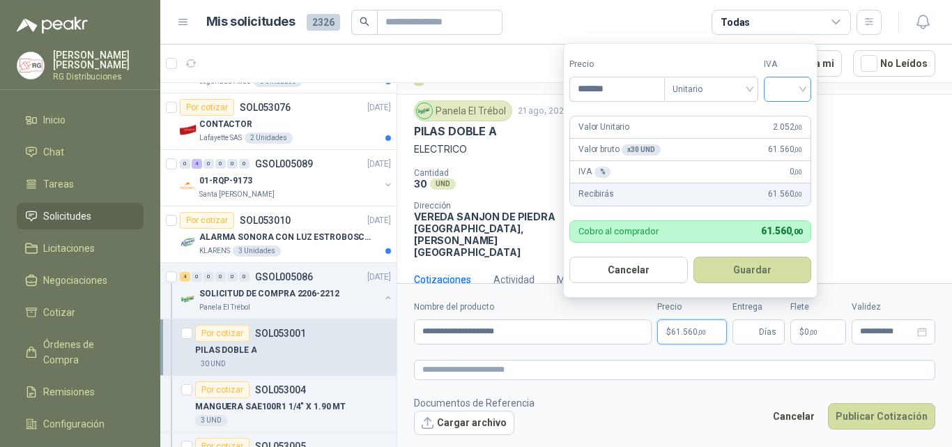
type input "*******"
click at [784, 88] on input "search" at bounding box center [787, 87] width 31 height 21
click at [792, 117] on div "19%" at bounding box center [790, 117] width 26 height 15
click at [752, 263] on button "Guardar" at bounding box center [755, 269] width 120 height 26
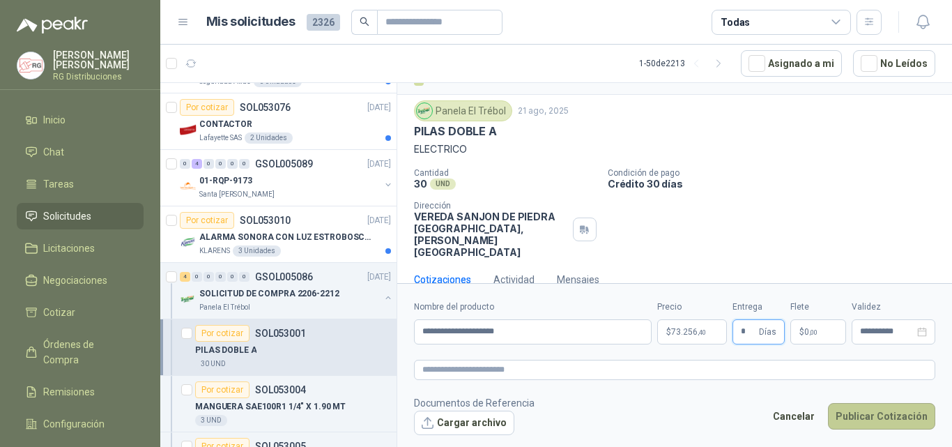
type input "*"
click at [890, 414] on button "Publicar Cotización" at bounding box center [881, 416] width 107 height 26
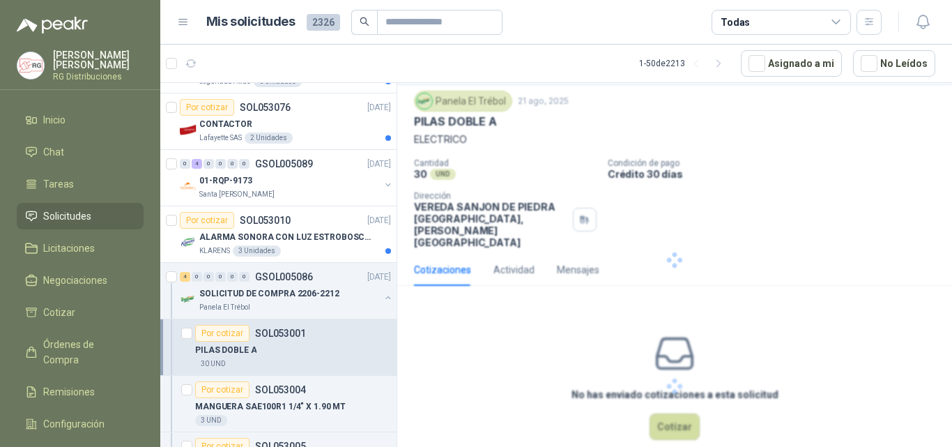
scroll to position [0, 0]
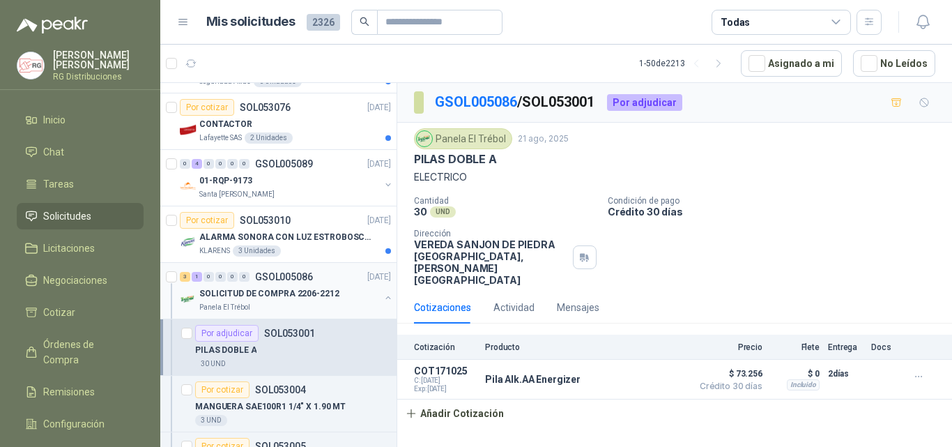
click at [339, 293] on div "SOLICITUD DE COMPRA 2206-2212" at bounding box center [289, 293] width 180 height 17
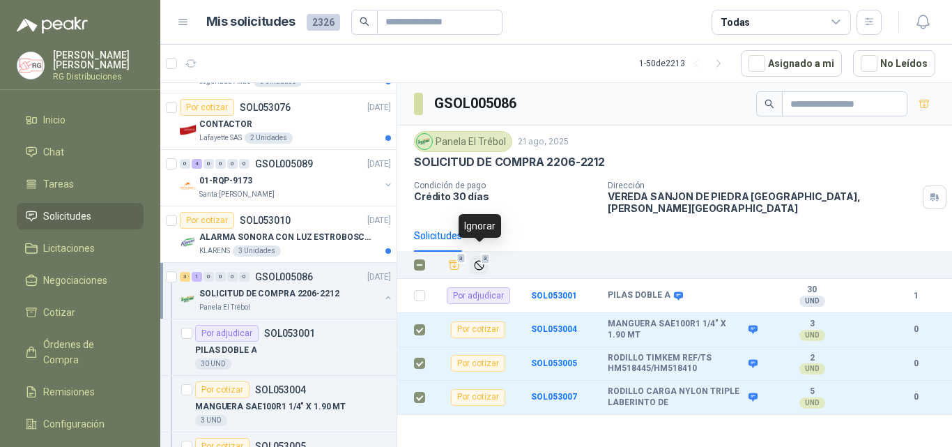
click at [478, 259] on icon "Ignorar" at bounding box center [479, 265] width 12 height 12
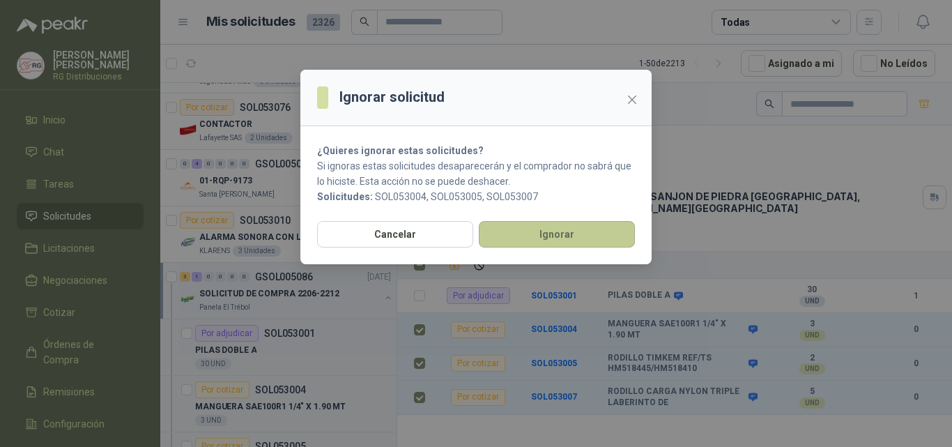
click at [547, 237] on button "Ignorar" at bounding box center [557, 234] width 156 height 26
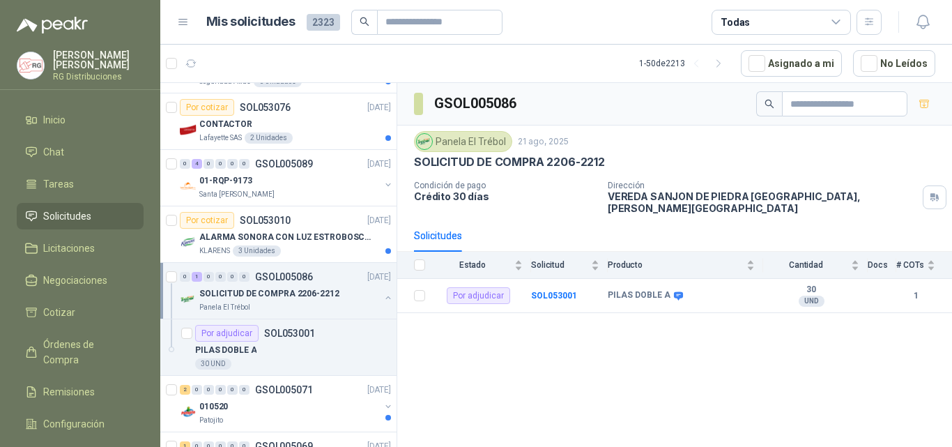
click at [368, 291] on div "SOLICITUD DE COMPRA 2206-2212" at bounding box center [289, 293] width 180 height 17
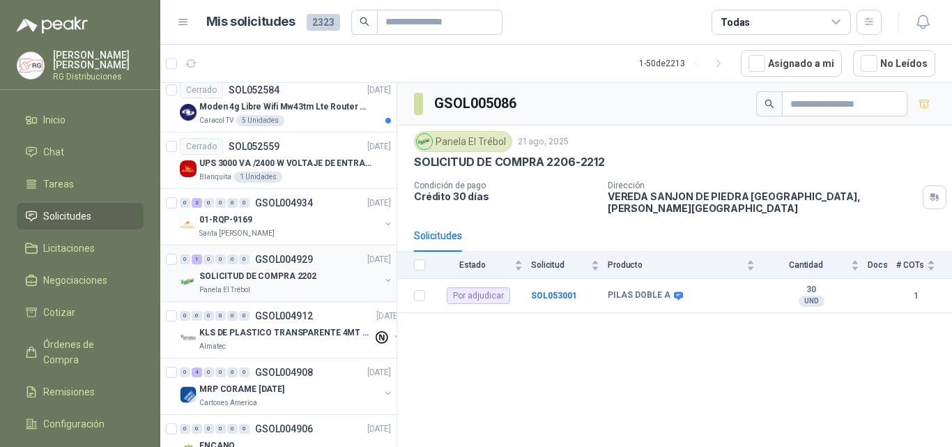
scroll to position [2483, 0]
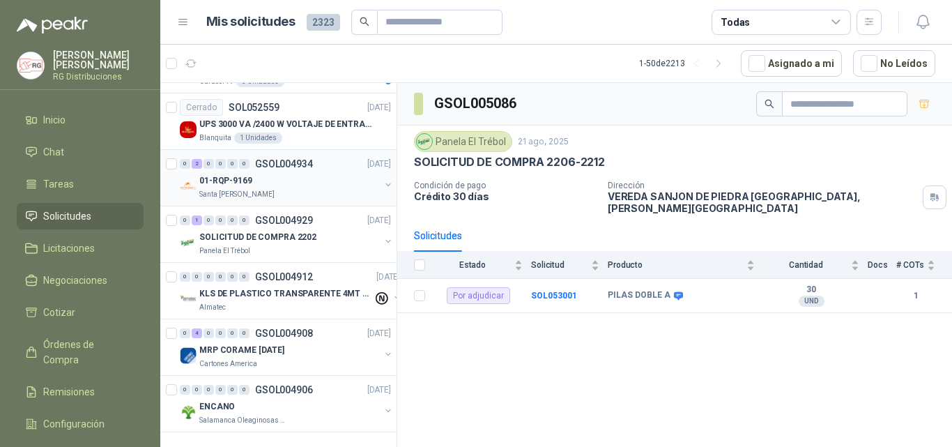
click at [330, 189] on div "Santa [PERSON_NAME]" at bounding box center [289, 194] width 180 height 11
